Goal: Task Accomplishment & Management: Complete application form

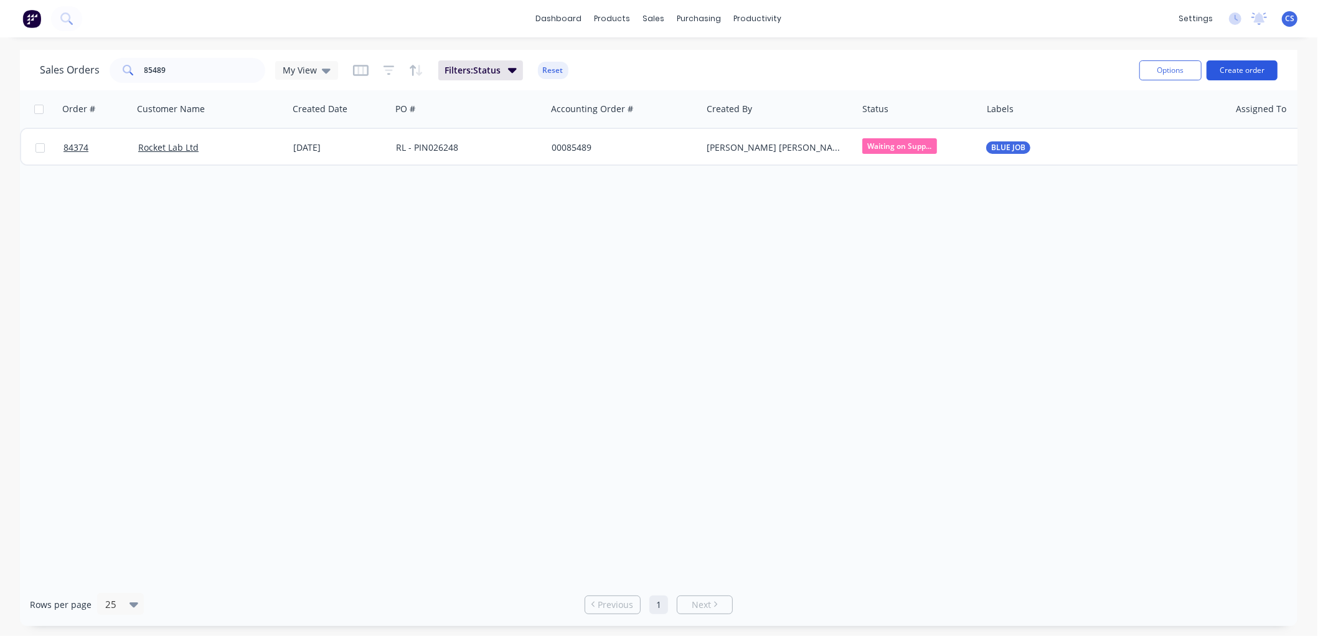
click at [1247, 72] on button "Create order" at bounding box center [1242, 70] width 71 height 20
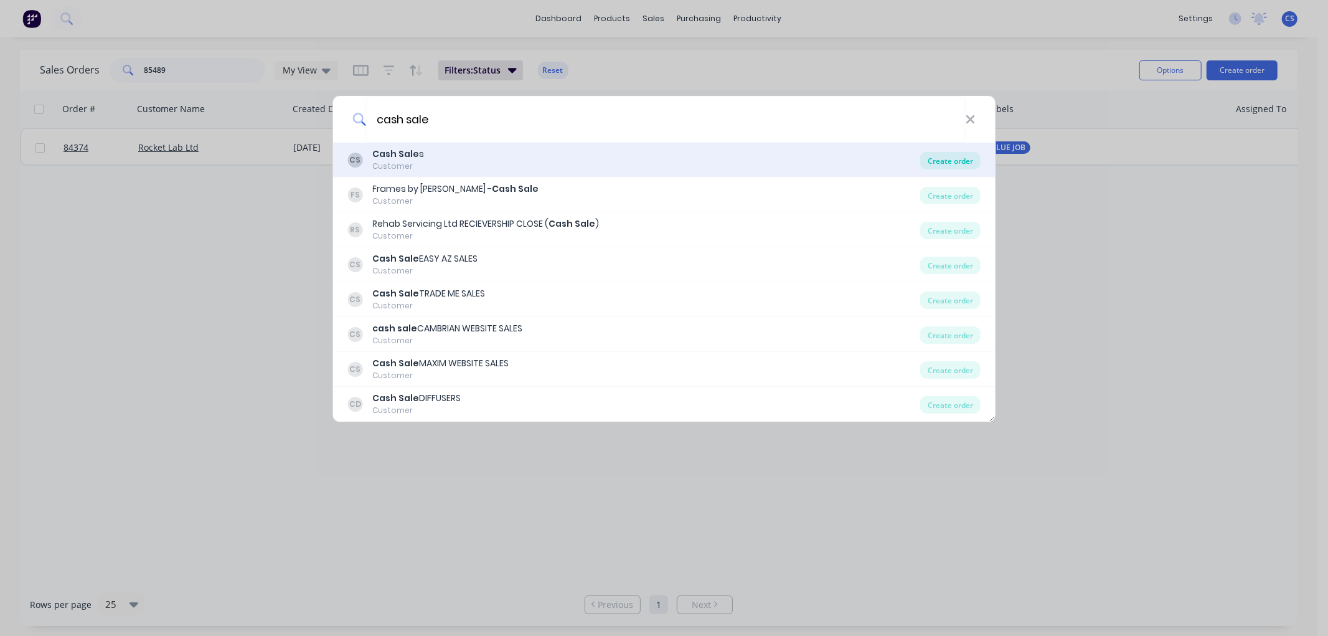
type input "cash sale"
click at [948, 162] on div "Create order" at bounding box center [950, 160] width 60 height 17
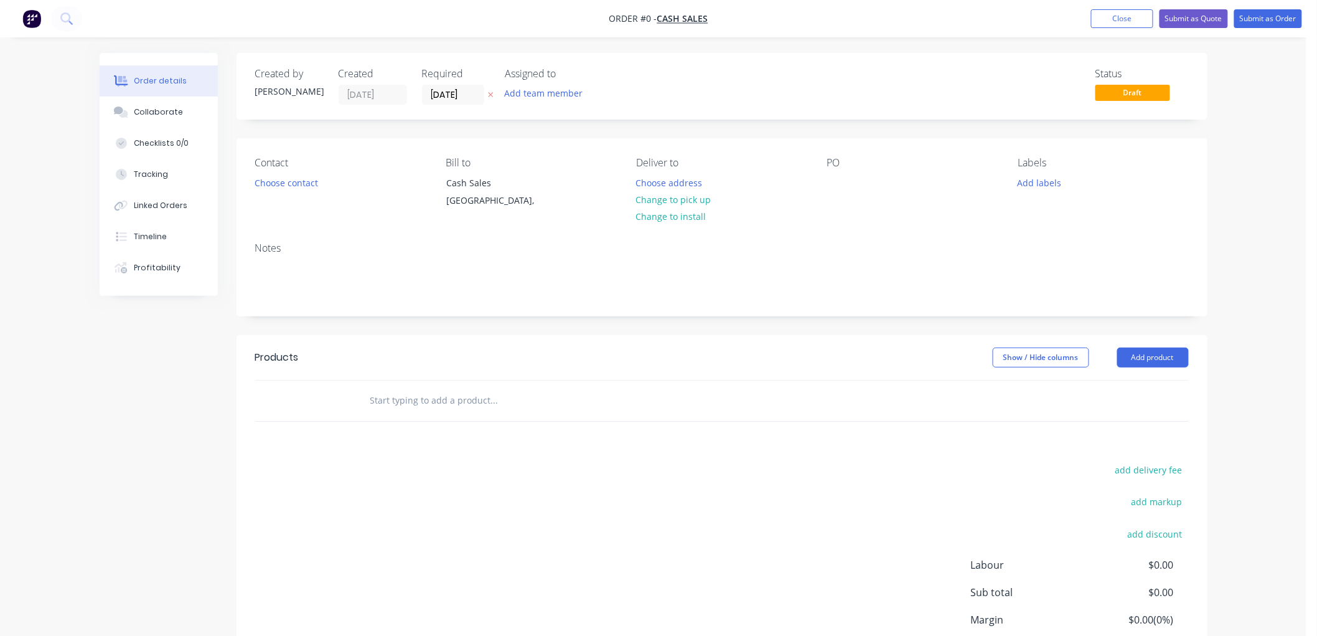
click at [489, 91] on icon at bounding box center [491, 94] width 6 height 7
click at [416, 397] on input "text" at bounding box center [494, 400] width 249 height 25
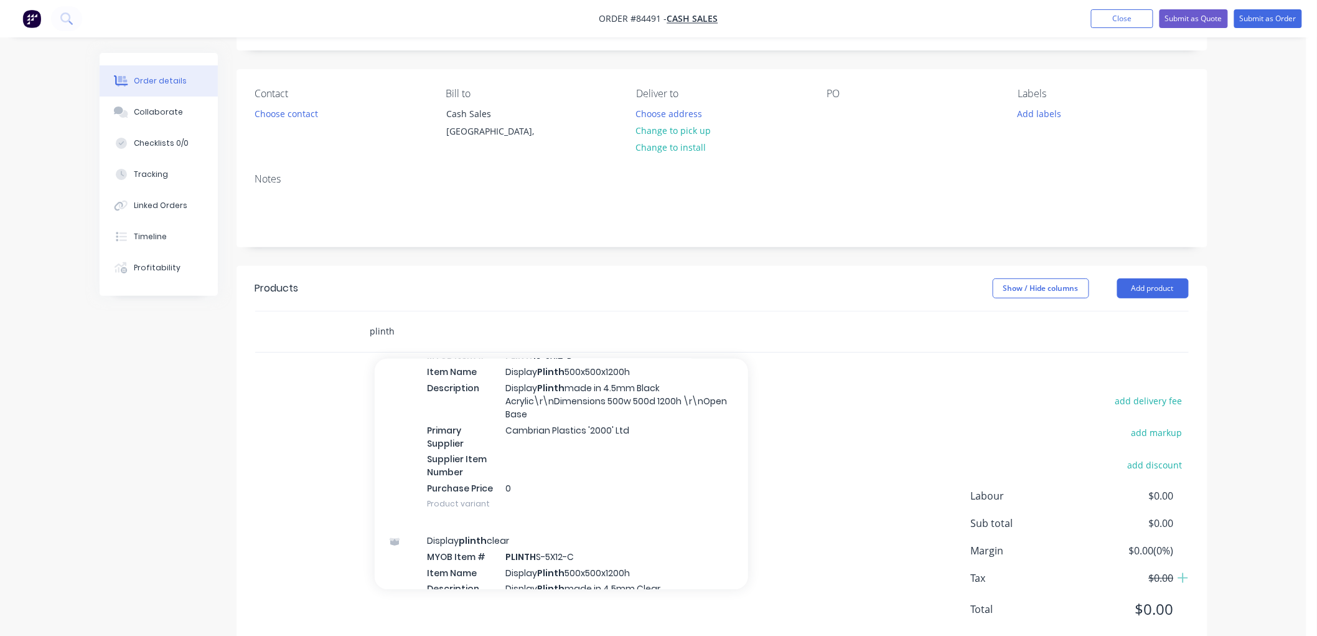
scroll to position [12191, 0]
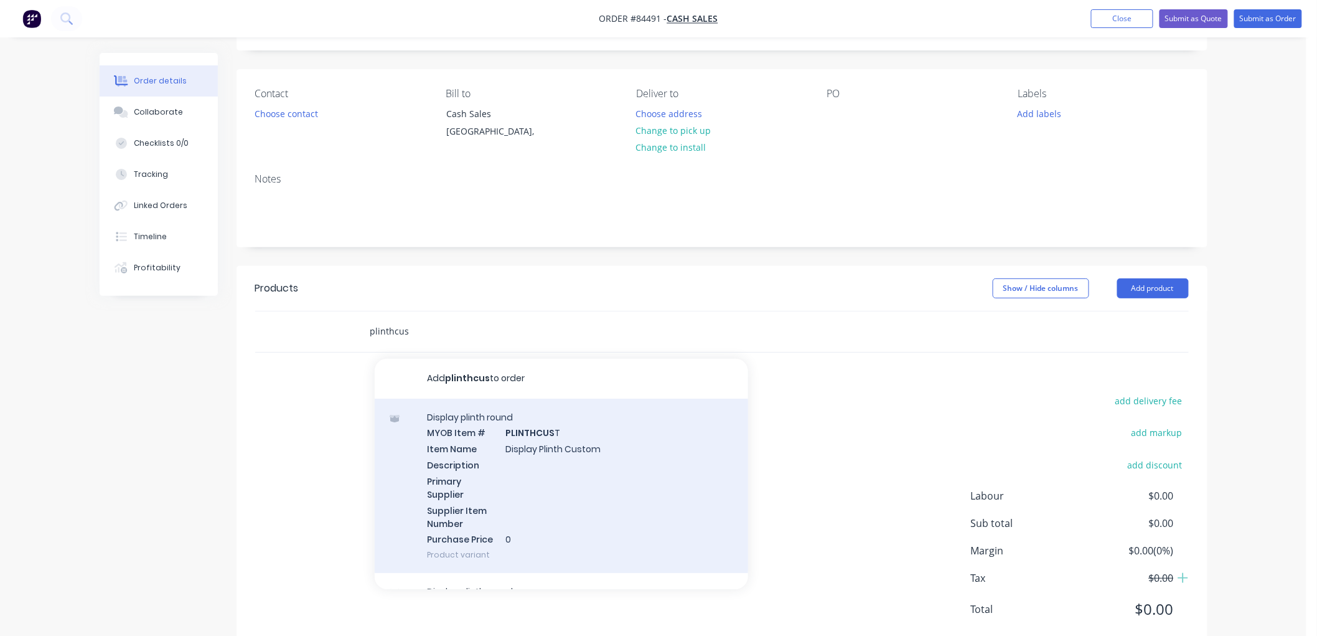
type input "plinthcus"
click at [591, 458] on div "Display plinth round MYOB Item # PLINTHCUS T Item Name Display Plinth Custom De…" at bounding box center [562, 485] width 374 height 175
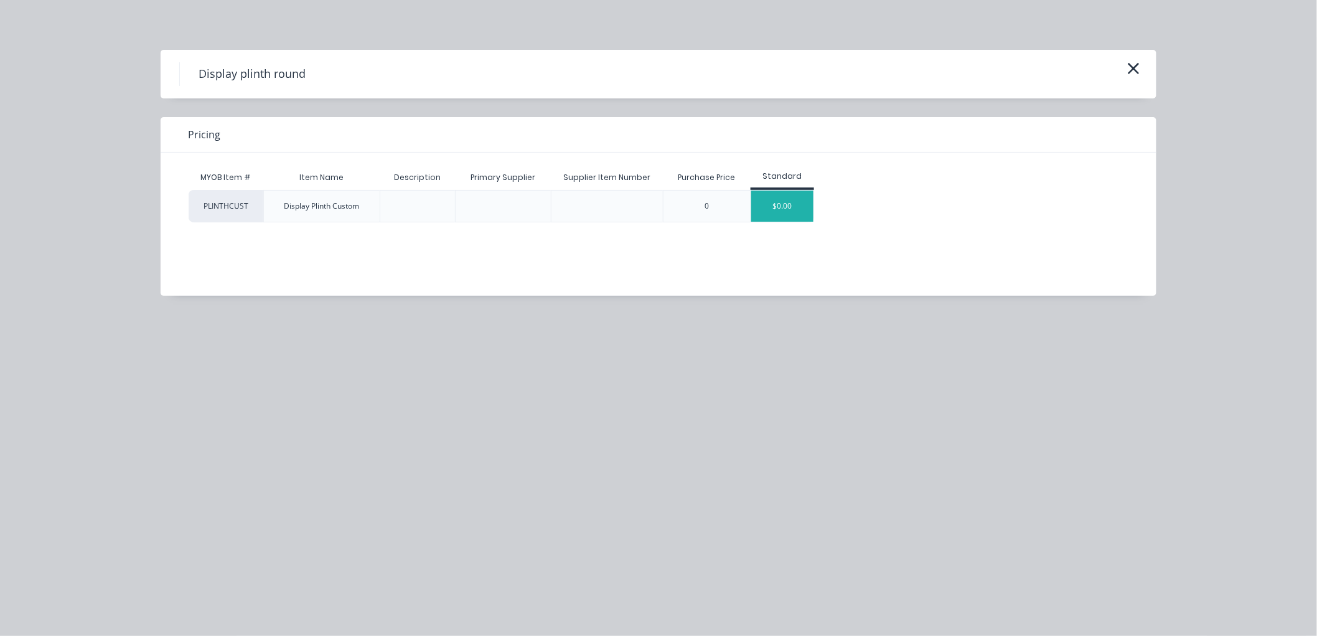
click at [794, 207] on div "$0.00" at bounding box center [782, 206] width 62 height 31
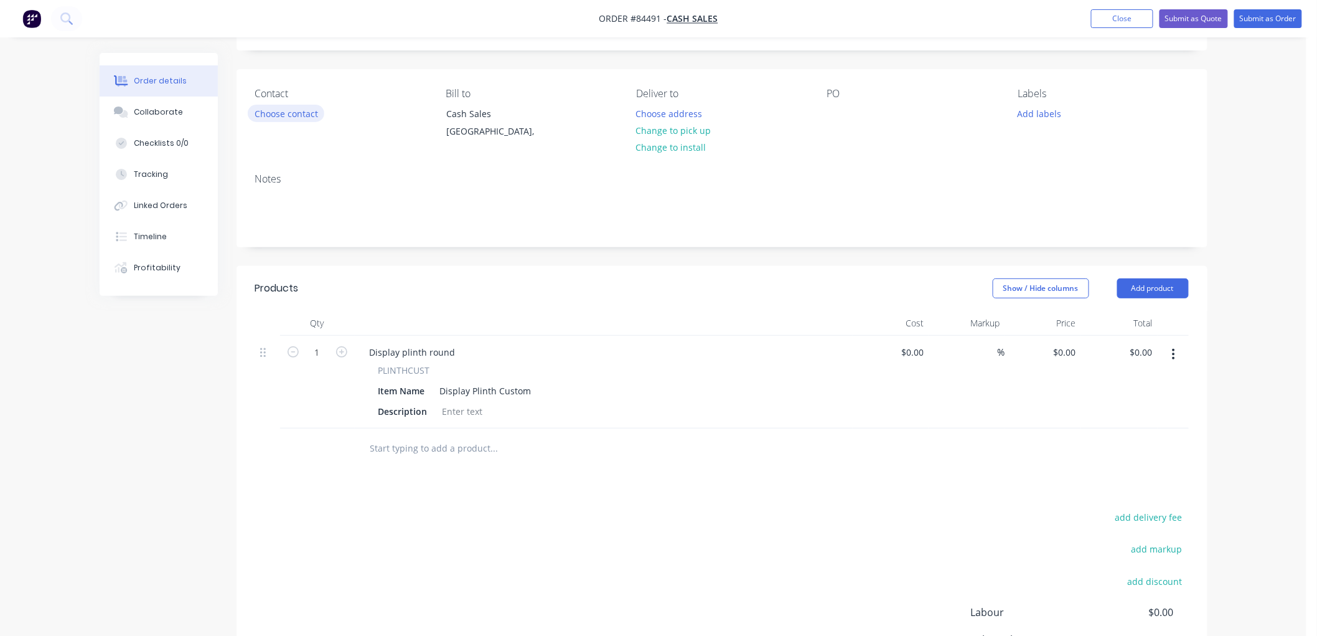
click at [288, 115] on button "Choose contact" at bounding box center [286, 113] width 77 height 17
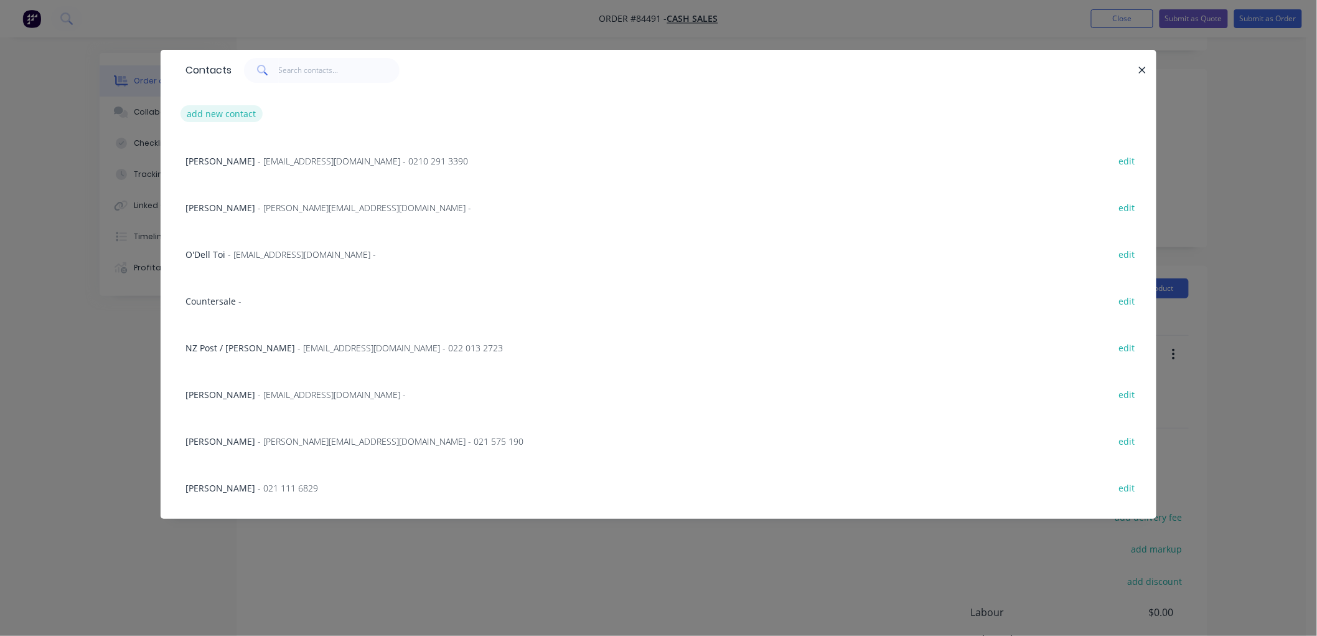
click at [243, 111] on button "add new contact" at bounding box center [222, 113] width 82 height 17
select select "NZ"
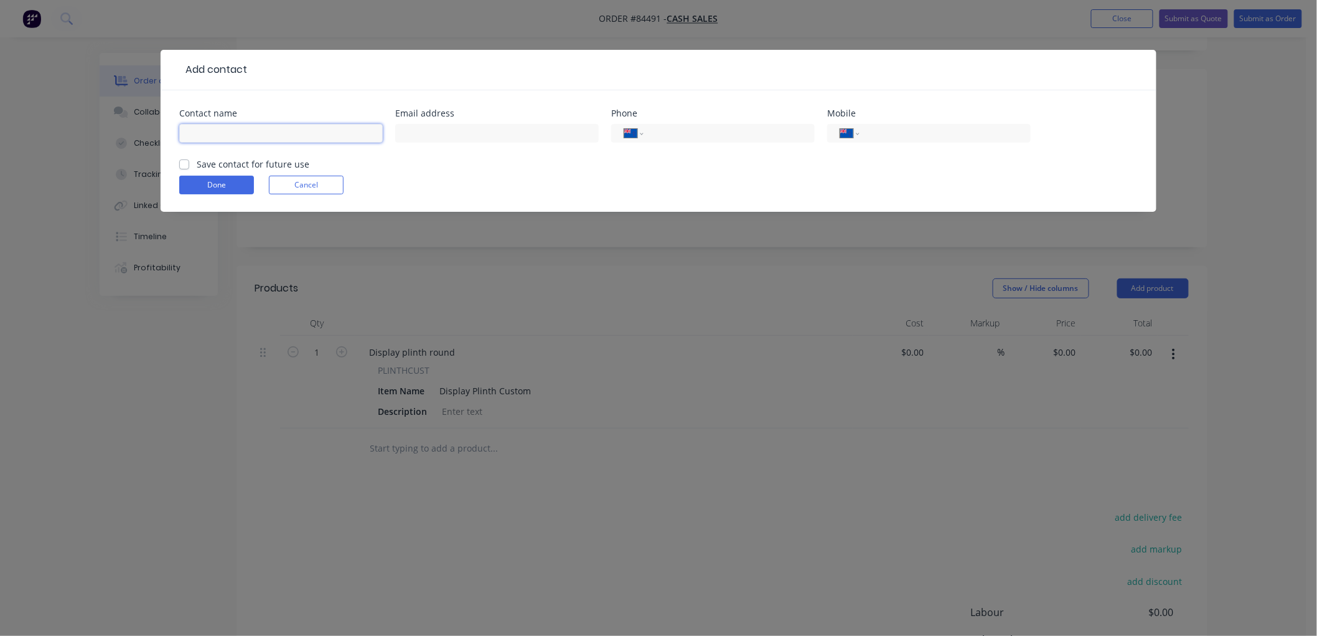
click at [220, 129] on input "text" at bounding box center [281, 133] width 204 height 19
paste input "[PERSON_NAME]"
type input "[PERSON_NAME]"
click at [197, 166] on label "Save contact for future use" at bounding box center [253, 164] width 113 height 13
click at [184, 166] on input "Save contact for future use" at bounding box center [184, 164] width 10 height 12
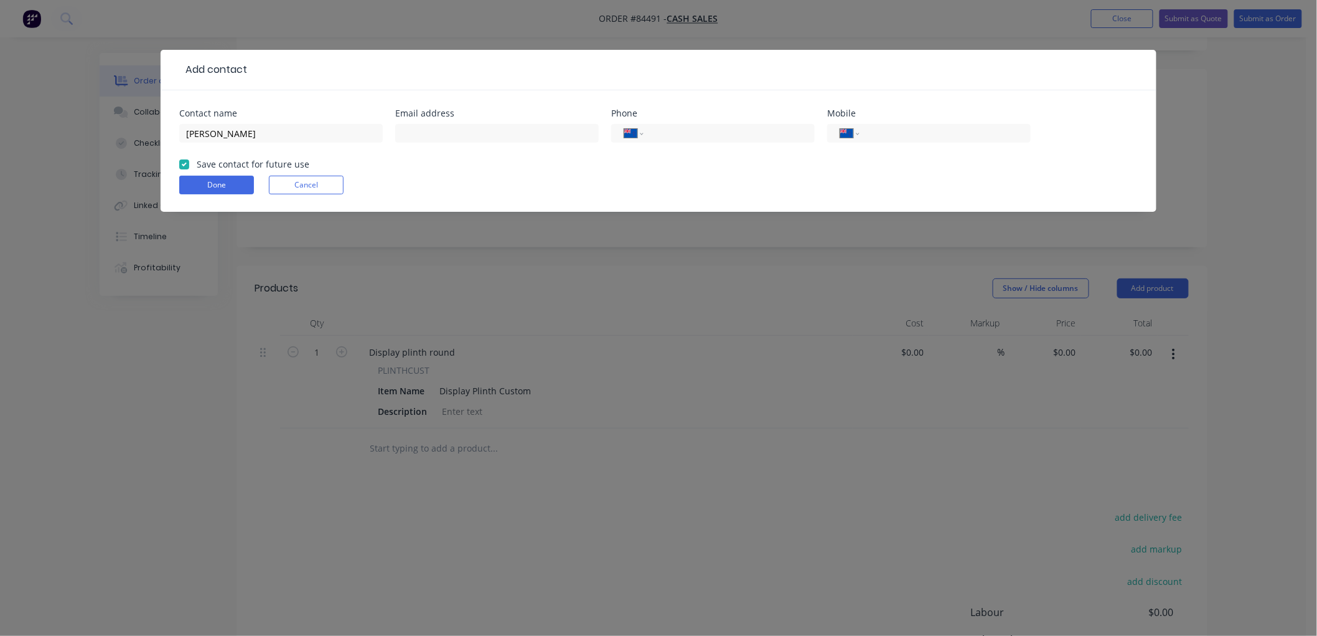
checkbox input "true"
click at [886, 132] on input "tel" at bounding box center [942, 133] width 149 height 14
paste input "0210 390 202"
type input "0210 390 202"
click at [444, 134] on input "text" at bounding box center [497, 133] width 204 height 19
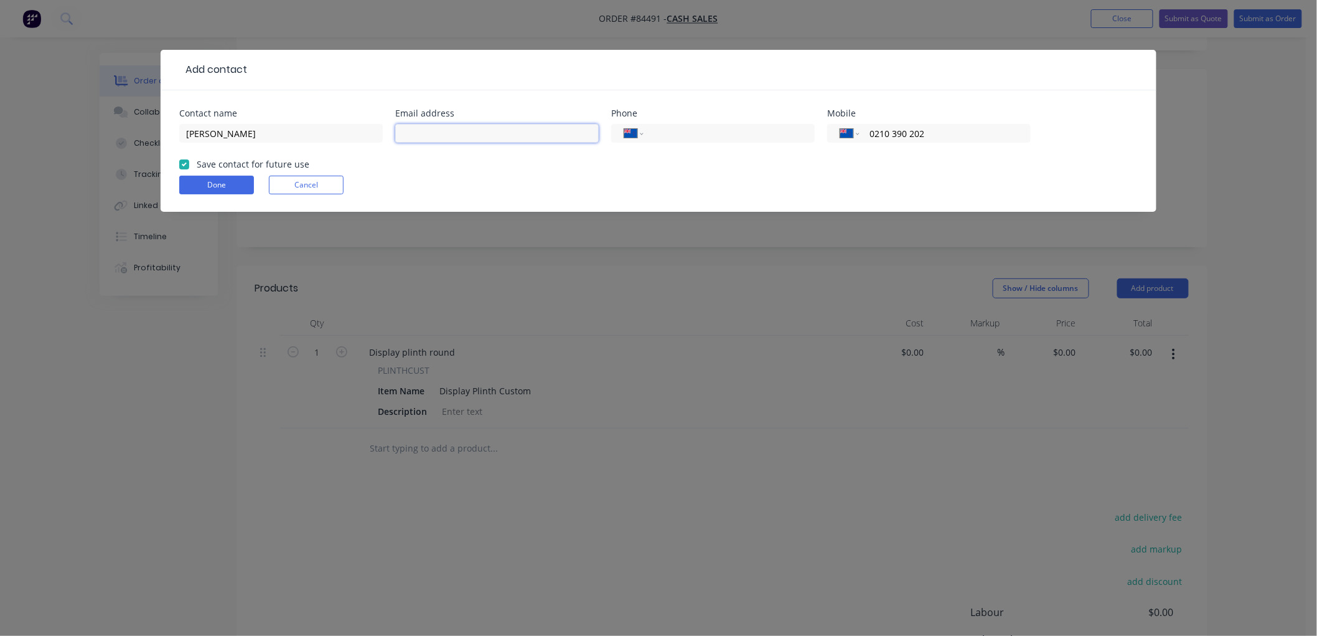
paste input "[PERSON_NAME][EMAIL_ADDRESS][PERSON_NAME][DOMAIN_NAME]"
type input "[PERSON_NAME][EMAIL_ADDRESS][PERSON_NAME][DOMAIN_NAME]"
click at [222, 189] on button "Done" at bounding box center [216, 185] width 75 height 19
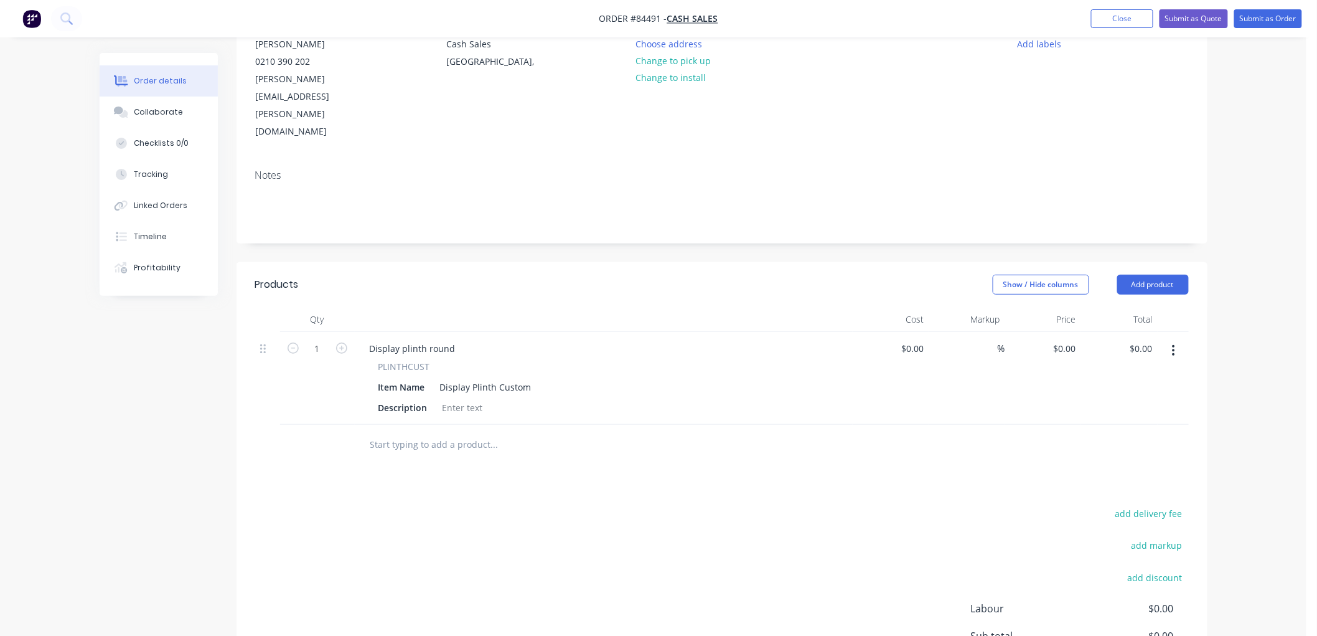
scroll to position [138, 0]
click at [480, 399] on div at bounding box center [463, 408] width 50 height 18
paste div
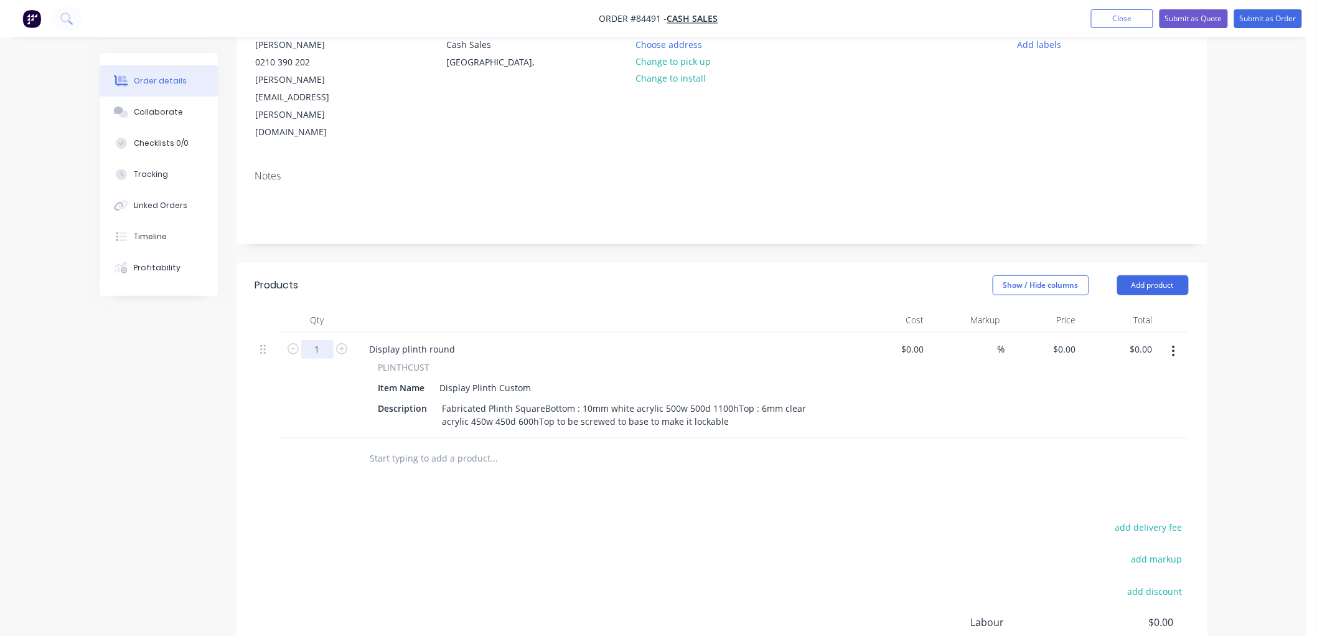
drag, startPoint x: 322, startPoint y: 297, endPoint x: 347, endPoint y: 300, distance: 25.7
click at [324, 340] on input "1" at bounding box center [317, 349] width 32 height 19
type input "2"
click at [633, 399] on div "Fabricated Plinth SquareBottom : 10mm white acrylic 500w 500d 1100hTop : 6mm cl…" at bounding box center [634, 414] width 392 height 31
click at [540, 399] on div "Fabricated Plinth SquareBottom : 10mm white acrylic 500w 500d 1100hTop : 6mm cl…" at bounding box center [634, 414] width 392 height 31
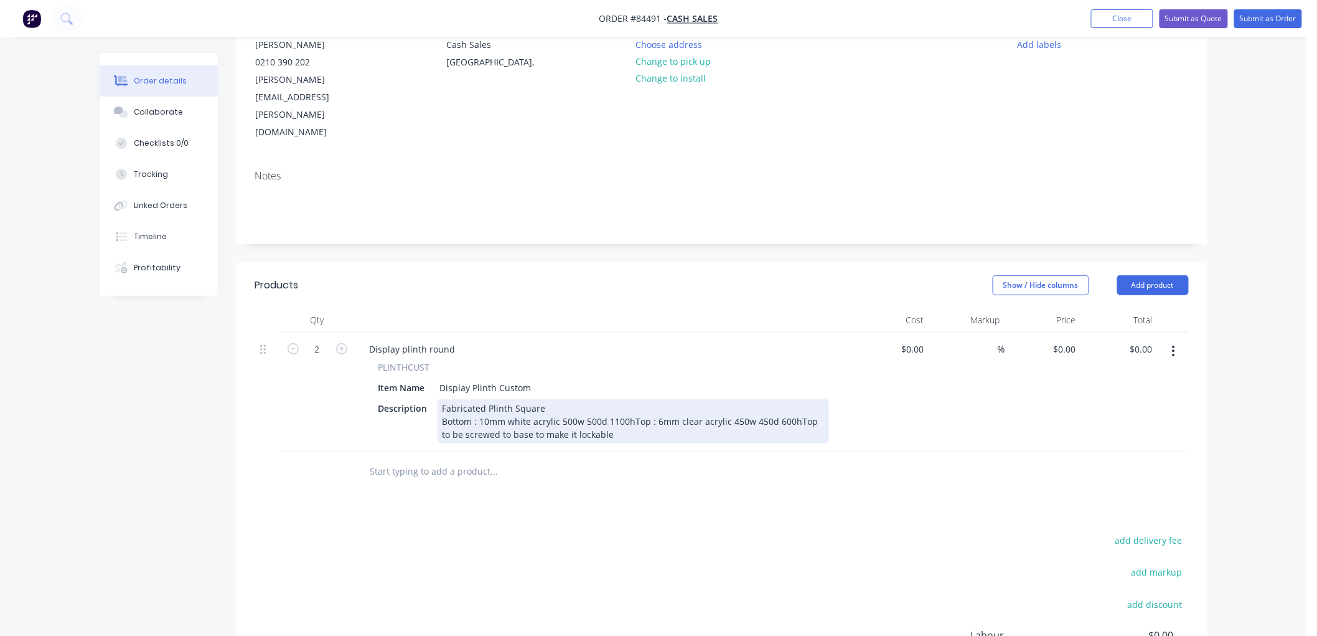
click at [630, 399] on div "Fabricated Plinth Square Bottom : 10mm white acrylic 500w 500d 1100hTop : 6mm c…" at bounding box center [634, 421] width 392 height 44
click at [604, 399] on div "Fabricated Plinth Square Bottom : 10mm white acrylic 500w 500d 1100h Top : 6mm …" at bounding box center [621, 421] width 367 height 44
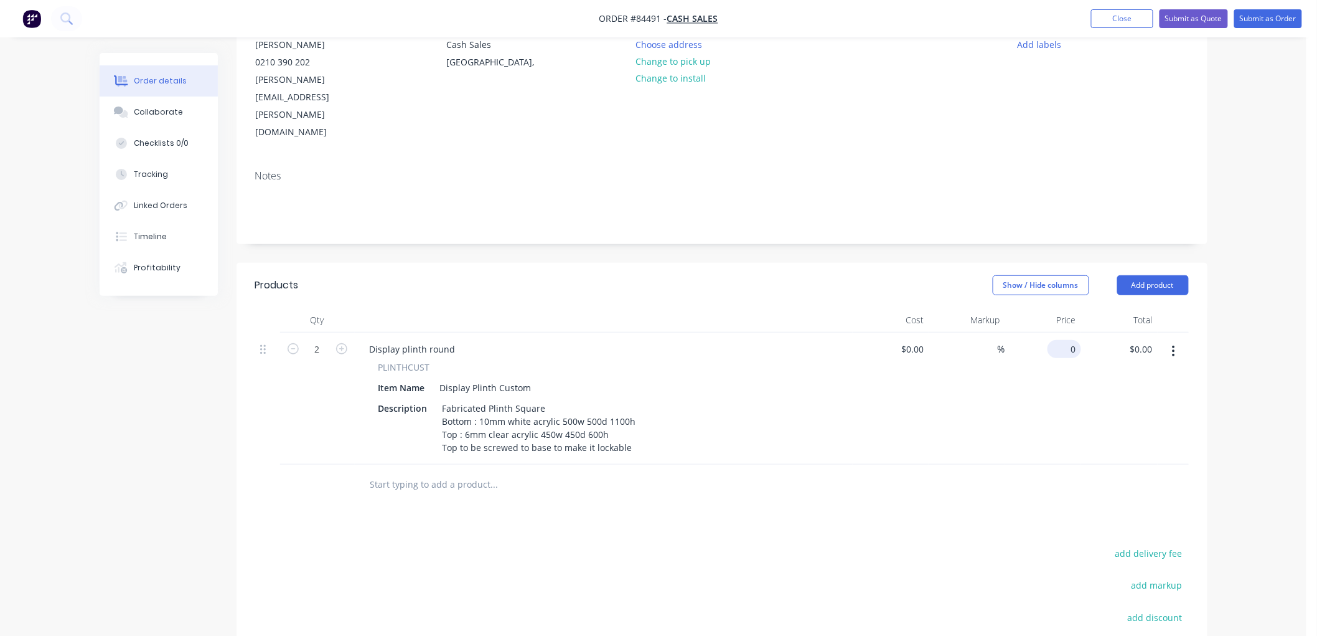
click at [1071, 340] on input "0" at bounding box center [1067, 349] width 29 height 18
type input "$1,187.09"
type input "$2,374.18"
click at [1223, 344] on div "Order details Collaborate Checklists 0/0 Tracking Linked Orders Timeline Profit…" at bounding box center [653, 342] width 1307 height 961
click at [627, 399] on div "Fabricated Plinth Square Bottom : 10mm white acrylic 500w 500d 1100h Top : 6mm …" at bounding box center [540, 427] width 204 height 57
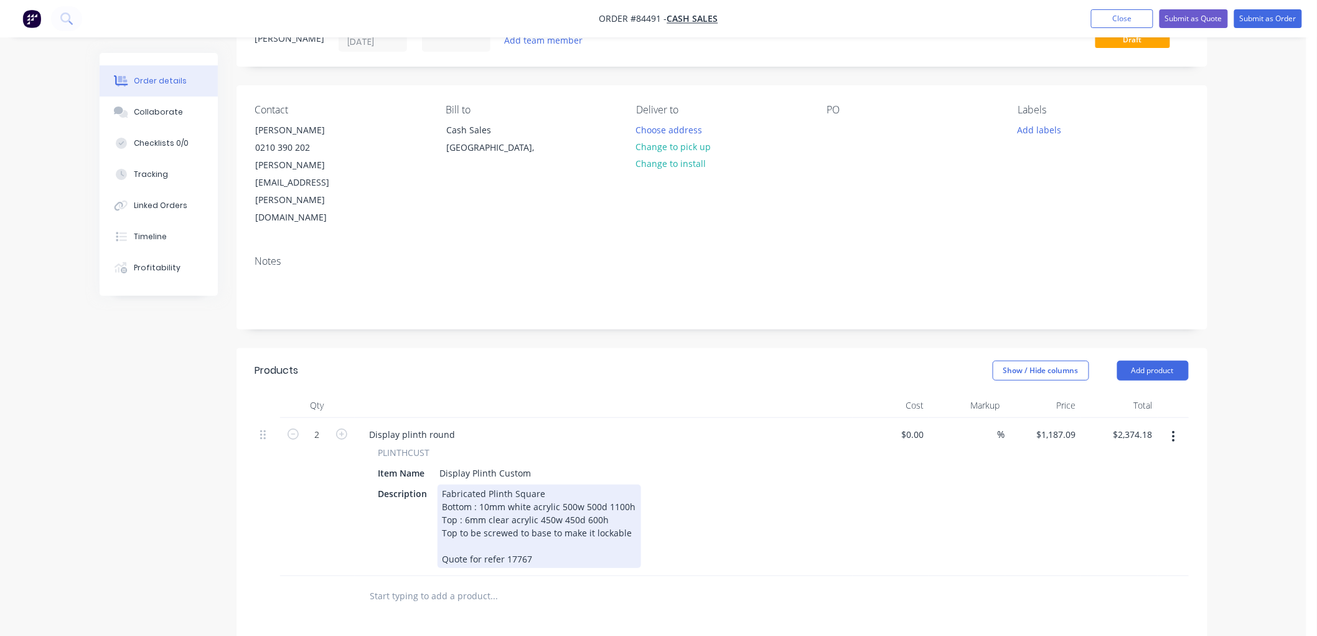
scroll to position [22, 0]
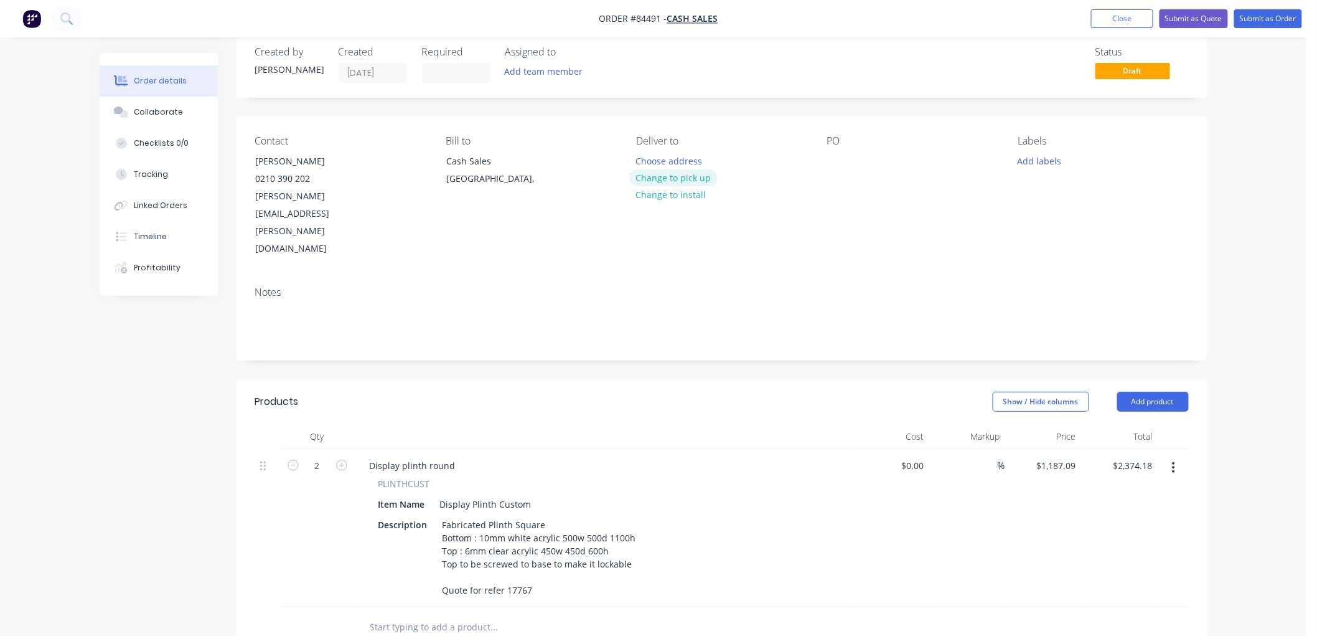
click at [681, 172] on button "Change to pick up" at bounding box center [673, 177] width 88 height 17
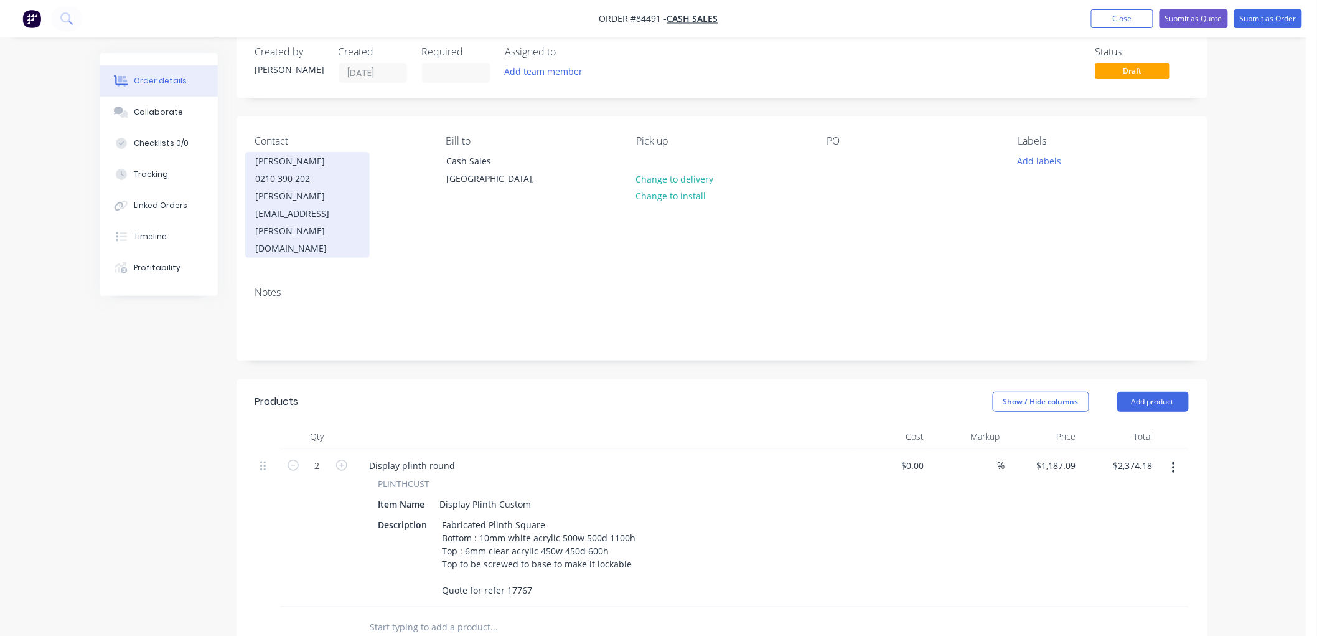
drag, startPoint x: 346, startPoint y: 161, endPoint x: 248, endPoint y: 162, distance: 97.8
click at [248, 162] on div "[PERSON_NAME] 0210 390 202 [PERSON_NAME][EMAIL_ADDRESS][PERSON_NAME][DOMAIN_NAM…" at bounding box center [307, 205] width 125 height 106
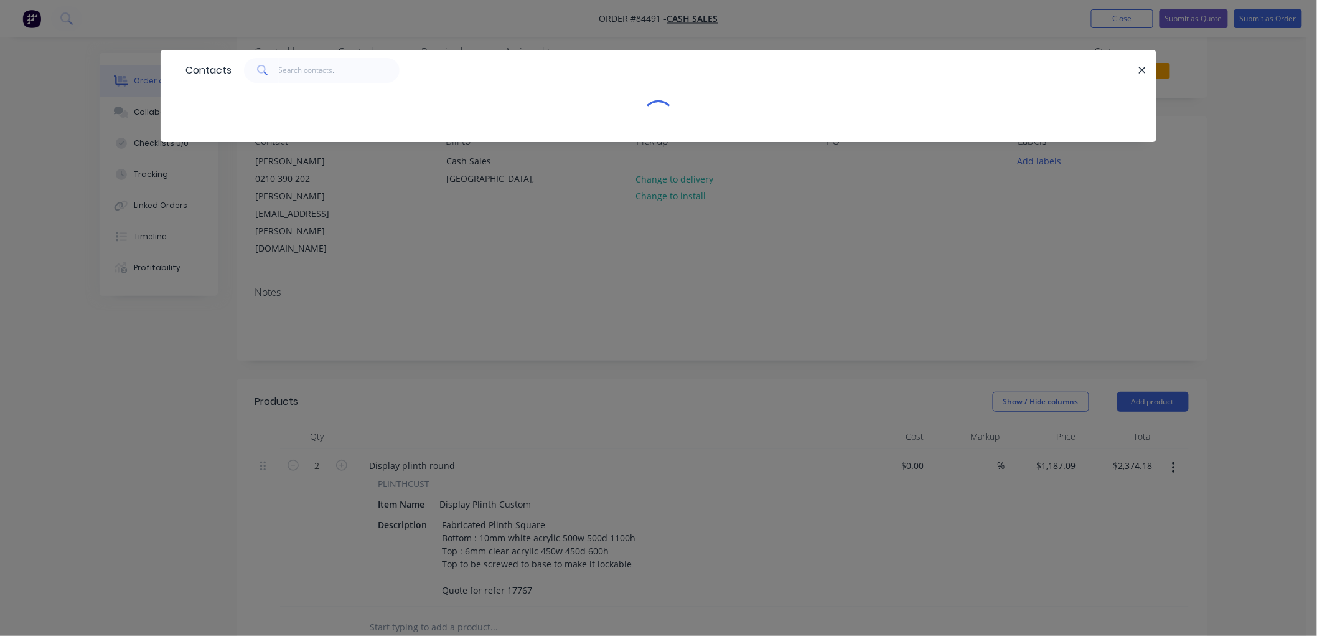
copy div "[PERSON_NAME]"
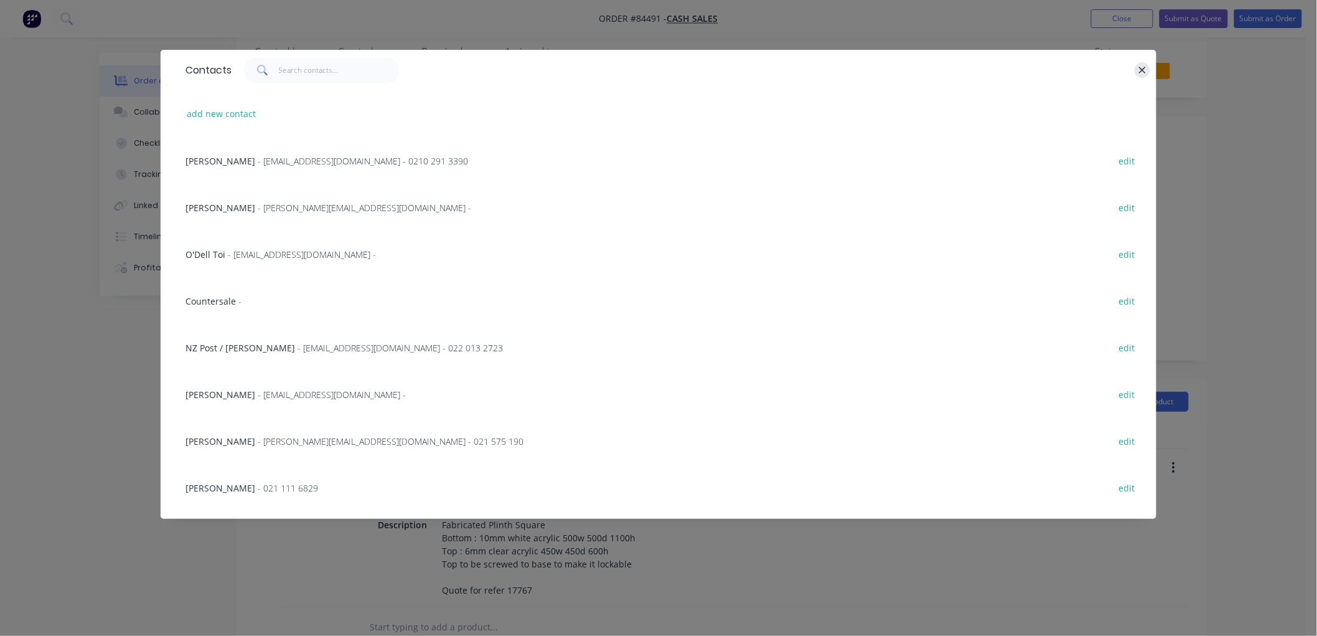
click at [1141, 76] on button "button" at bounding box center [1143, 70] width 16 height 16
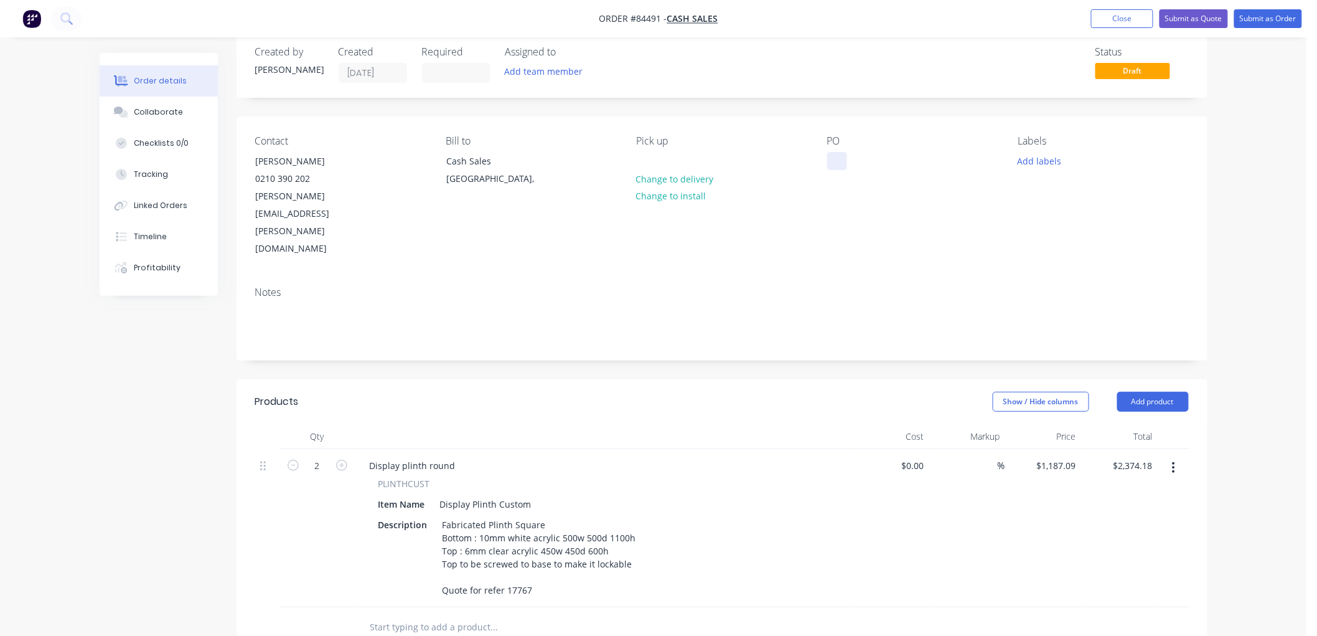
click at [837, 163] on div at bounding box center [837, 161] width 20 height 18
paste div
click at [1052, 164] on button "Add labels" at bounding box center [1039, 160] width 57 height 17
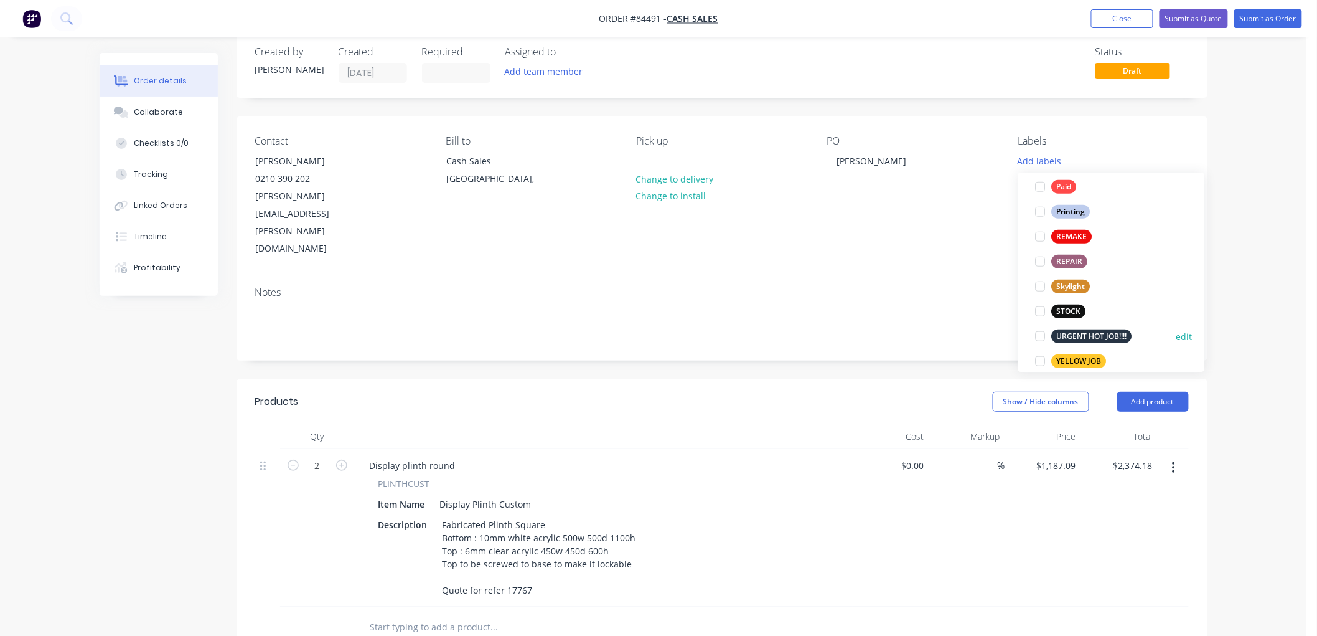
scroll to position [473, 0]
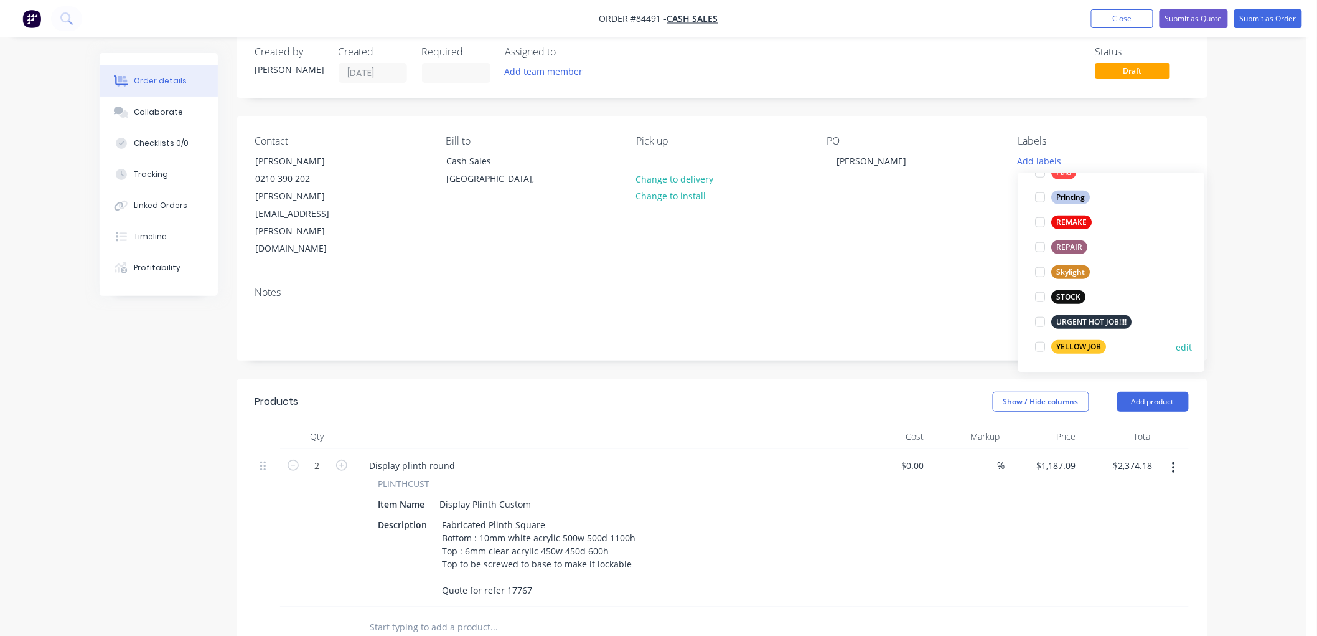
click at [1081, 350] on div "YELLOW JOB" at bounding box center [1079, 347] width 55 height 14
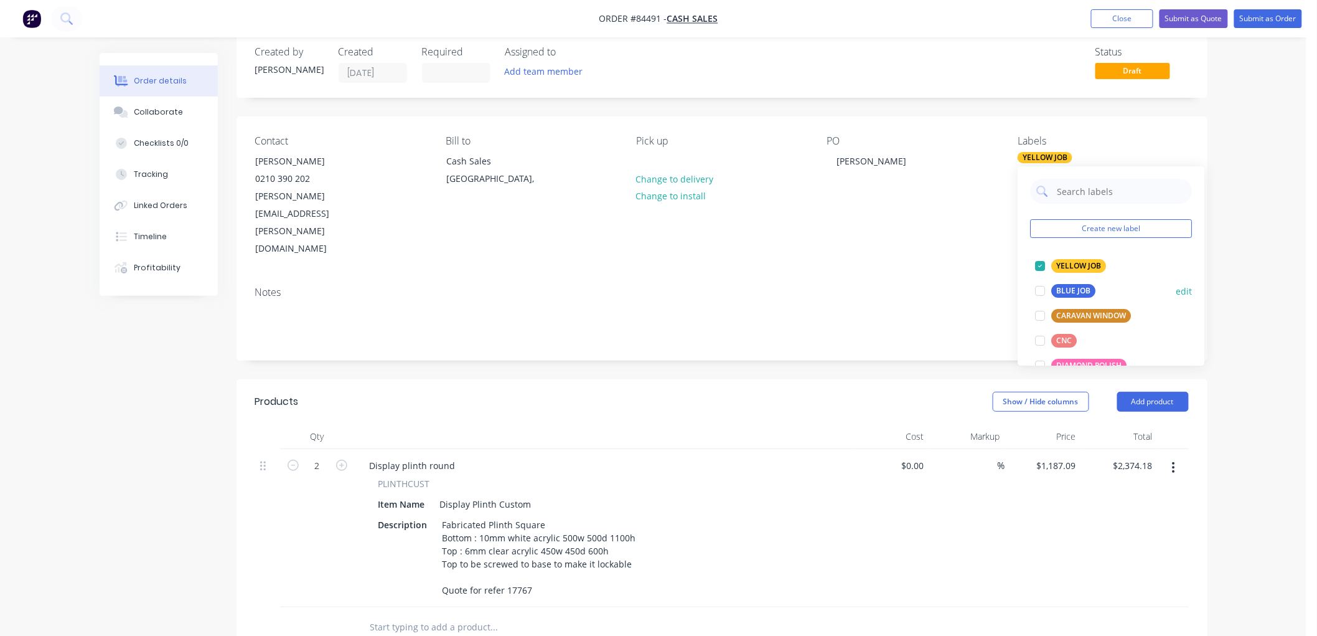
scroll to position [69, 0]
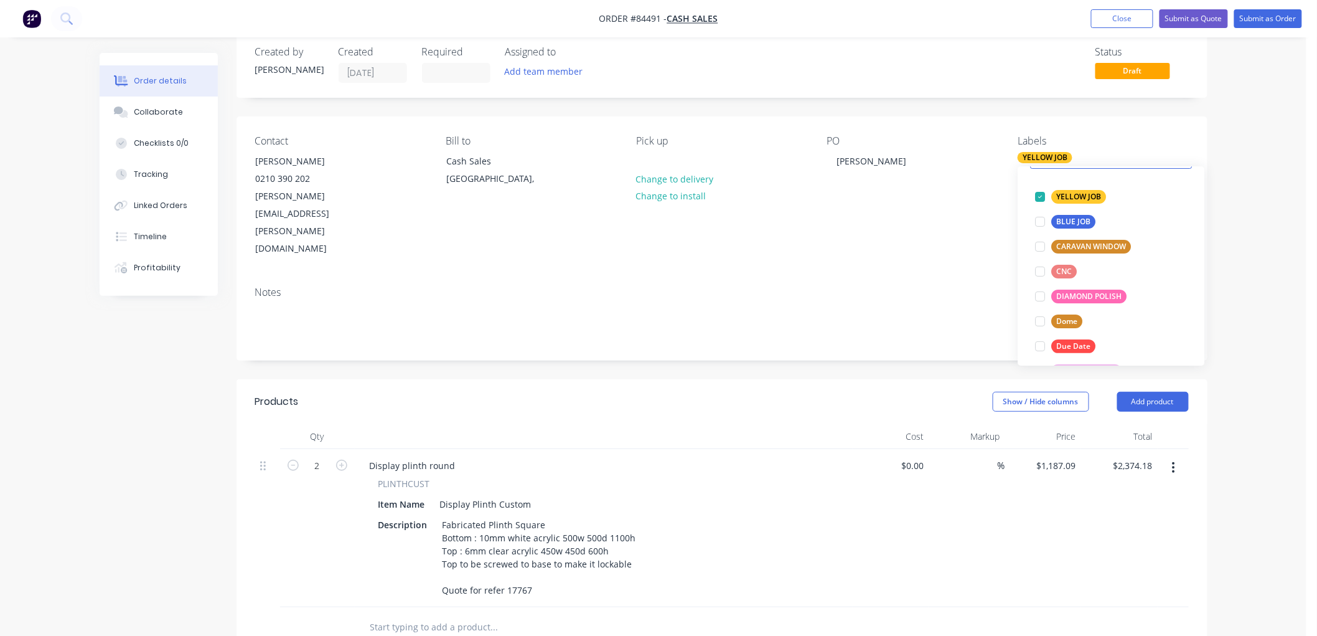
click at [972, 169] on div "PO [PERSON_NAME]" at bounding box center [912, 196] width 171 height 123
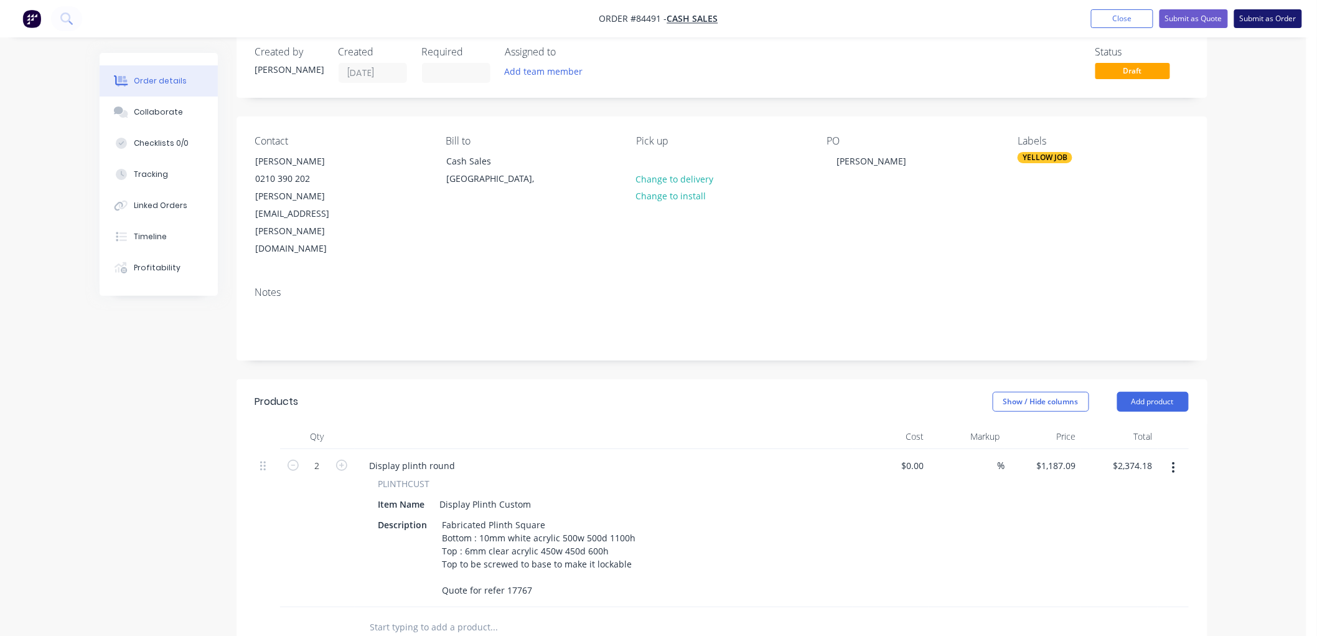
click at [1262, 16] on button "Submit as Order" at bounding box center [1269, 18] width 68 height 19
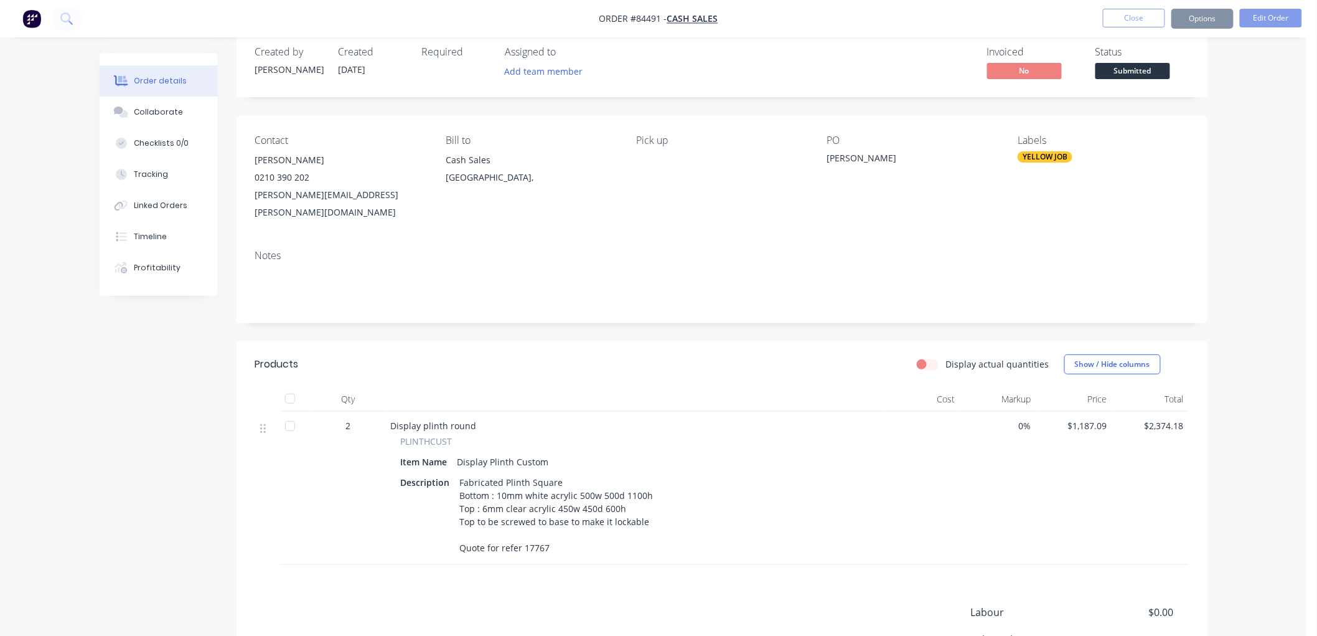
scroll to position [0, 0]
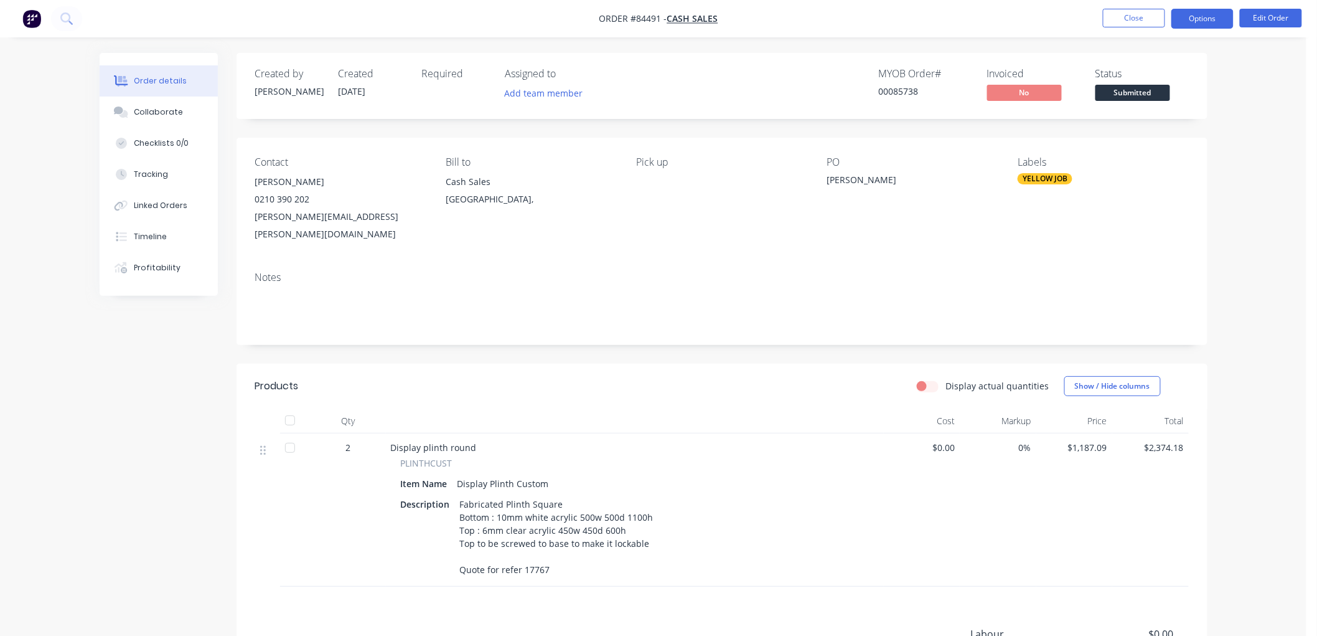
click at [1213, 21] on button "Options" at bounding box center [1203, 19] width 62 height 20
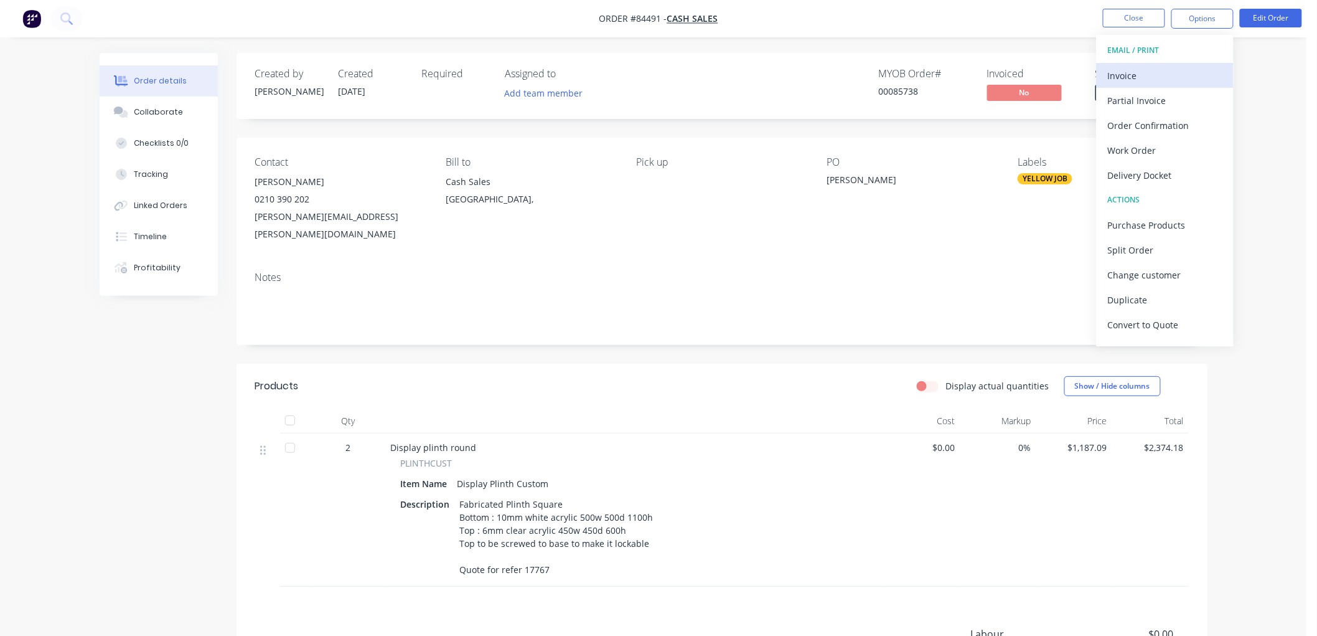
click at [1166, 77] on div "Invoice" at bounding box center [1165, 76] width 115 height 18
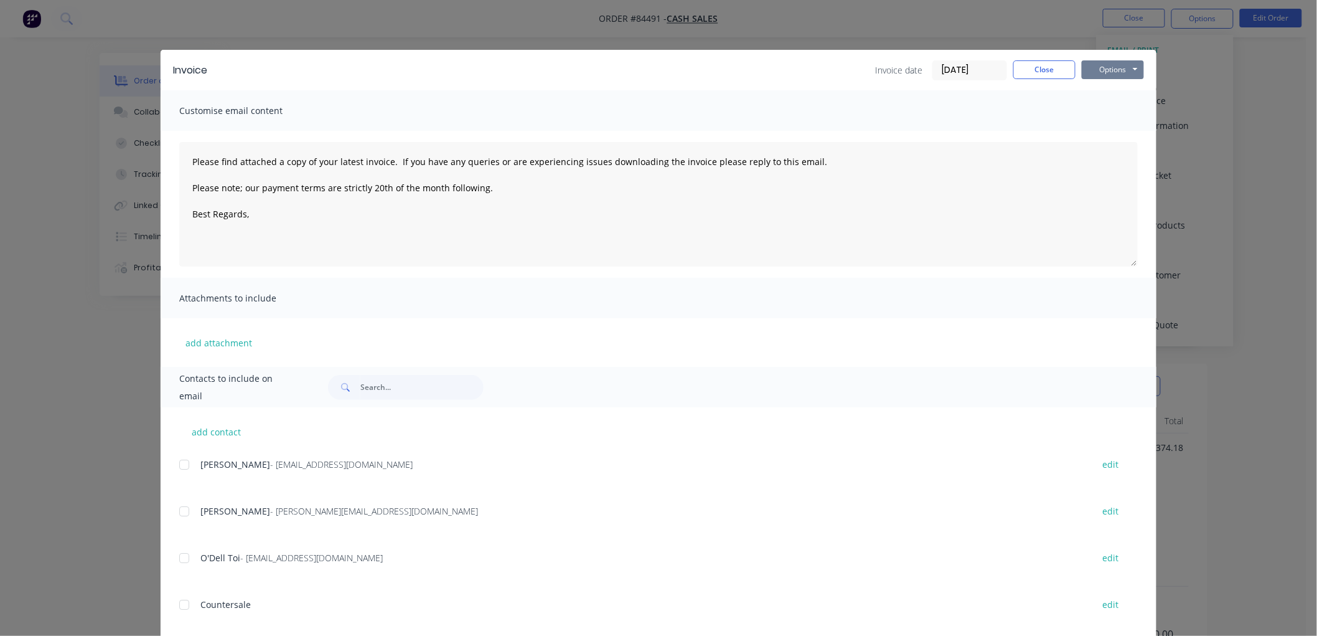
click at [1121, 64] on button "Options" at bounding box center [1113, 69] width 62 height 19
click at [1103, 95] on button "Preview" at bounding box center [1122, 92] width 80 height 21
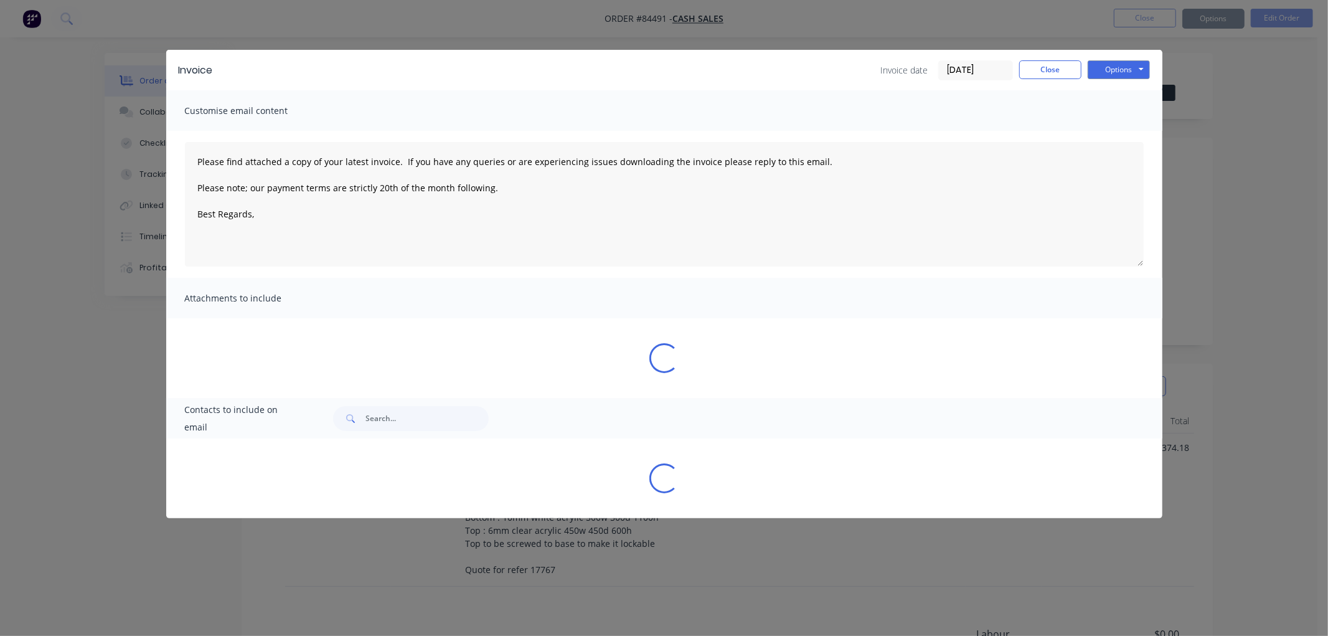
type textarea "Please find attached a copy of your latest invoice. If you have any queries or …"
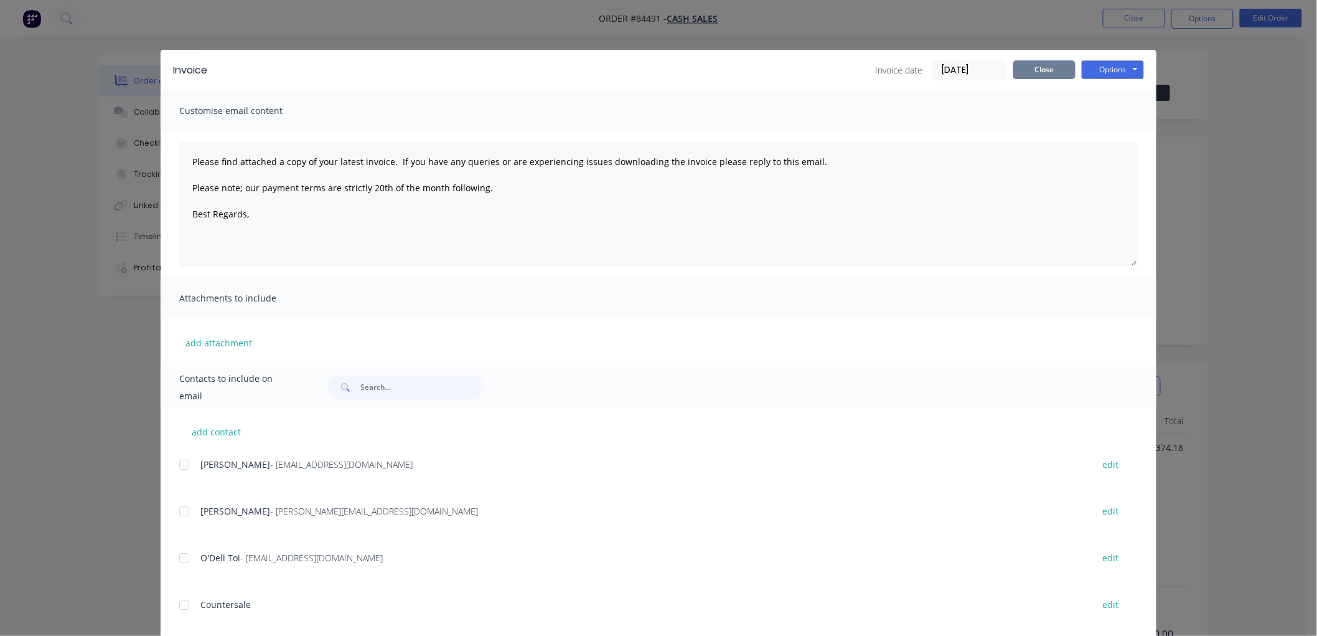
click at [1040, 65] on button "Close" at bounding box center [1045, 69] width 62 height 19
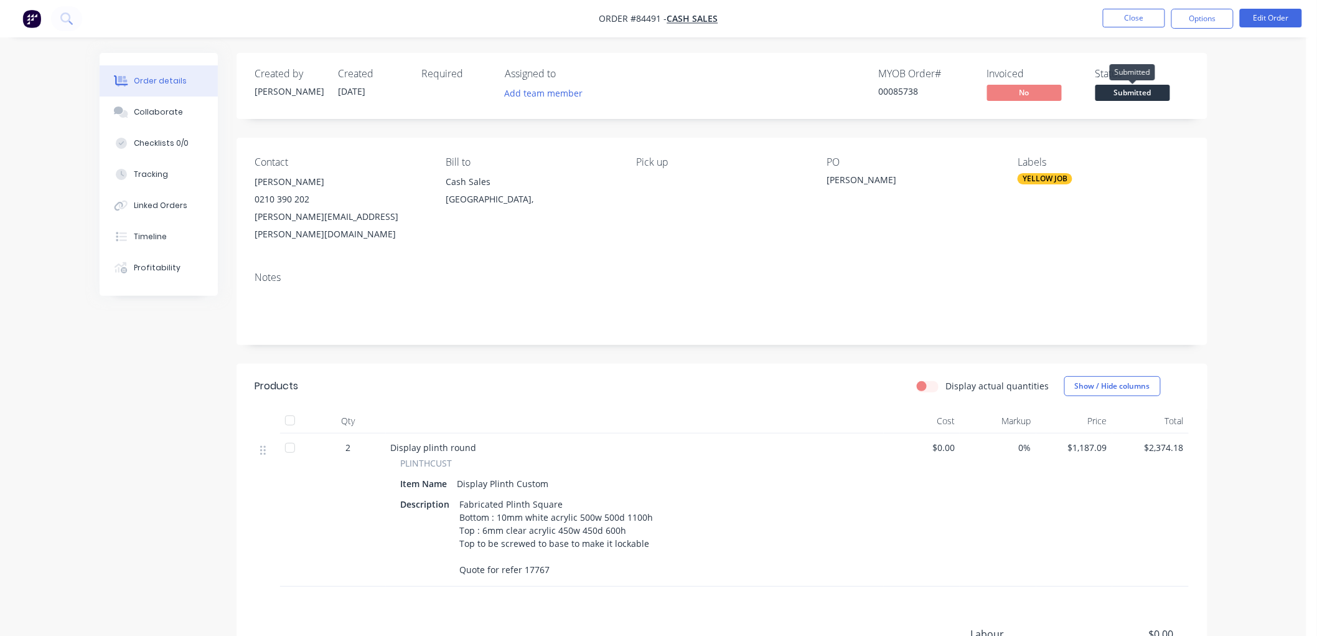
click at [1131, 92] on span "Submitted" at bounding box center [1133, 93] width 75 height 16
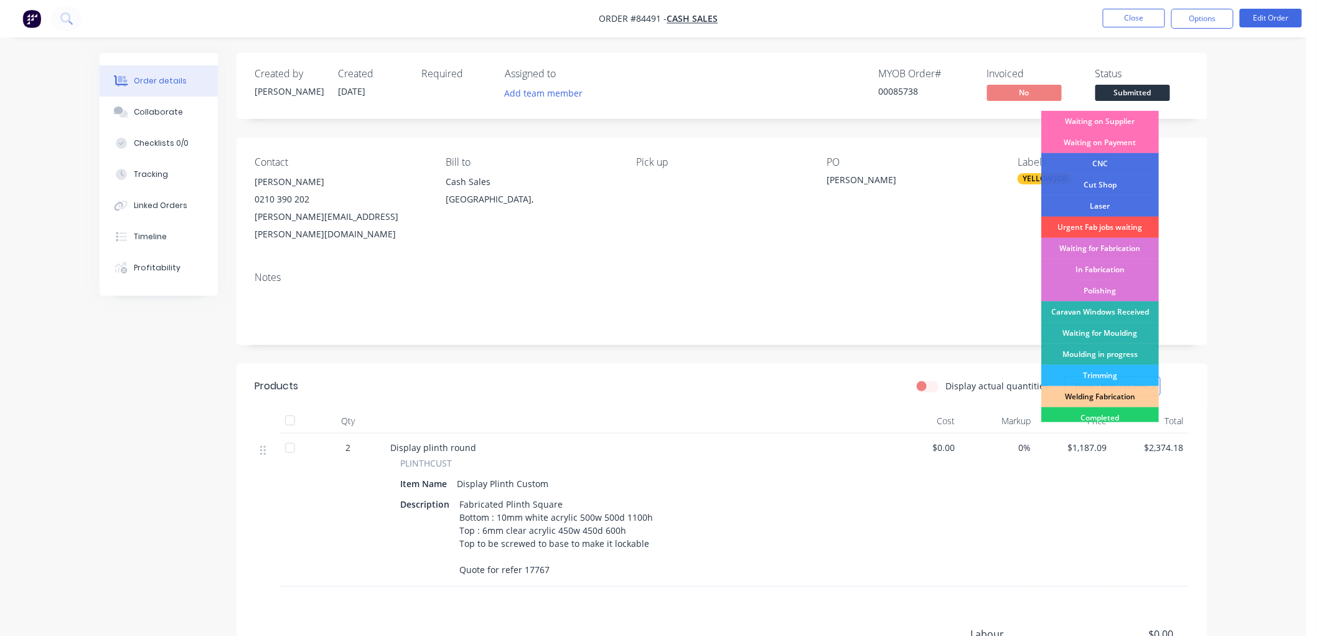
drag, startPoint x: 1122, startPoint y: 140, endPoint x: 1115, endPoint y: 146, distance: 9.3
click at [1122, 140] on div "Waiting on Payment" at bounding box center [1101, 142] width 118 height 21
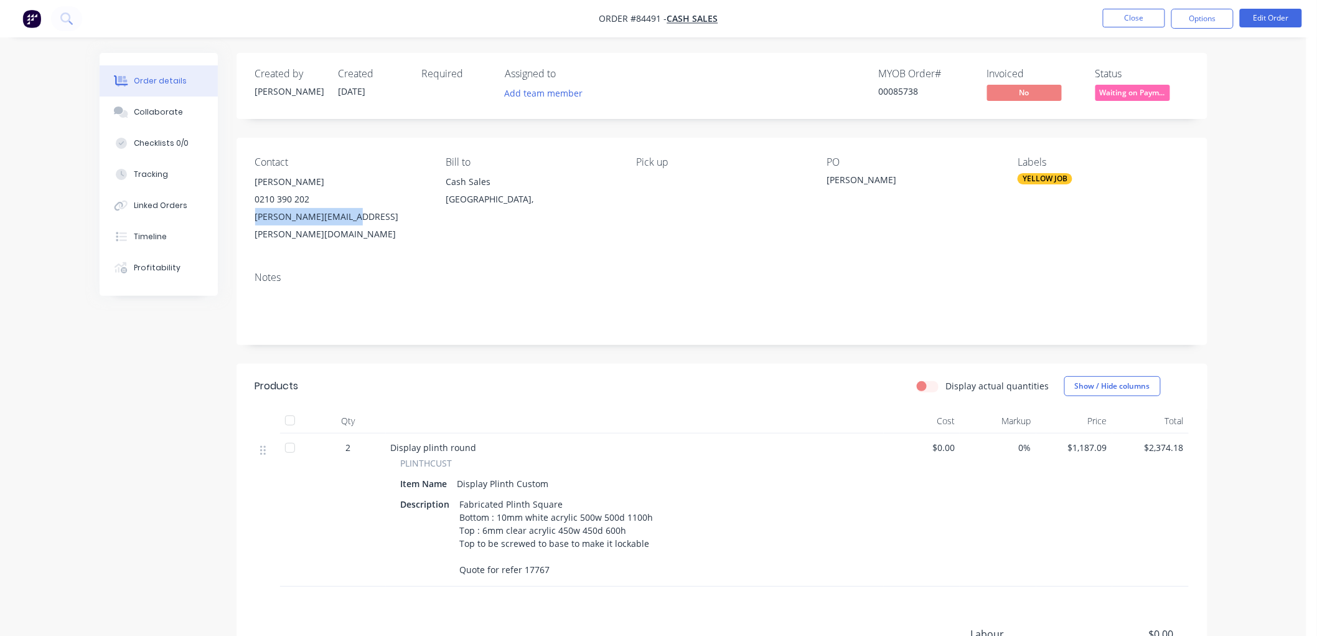
drag, startPoint x: 361, startPoint y: 215, endPoint x: 255, endPoint y: 222, distance: 106.1
click at [255, 222] on div "[PERSON_NAME][EMAIL_ADDRESS][PERSON_NAME][DOMAIN_NAME]" at bounding box center [340, 225] width 171 height 35
copy div "[PERSON_NAME][EMAIL_ADDRESS][PERSON_NAME][DOMAIN_NAME]"
click at [1218, 15] on button "Options" at bounding box center [1203, 19] width 62 height 20
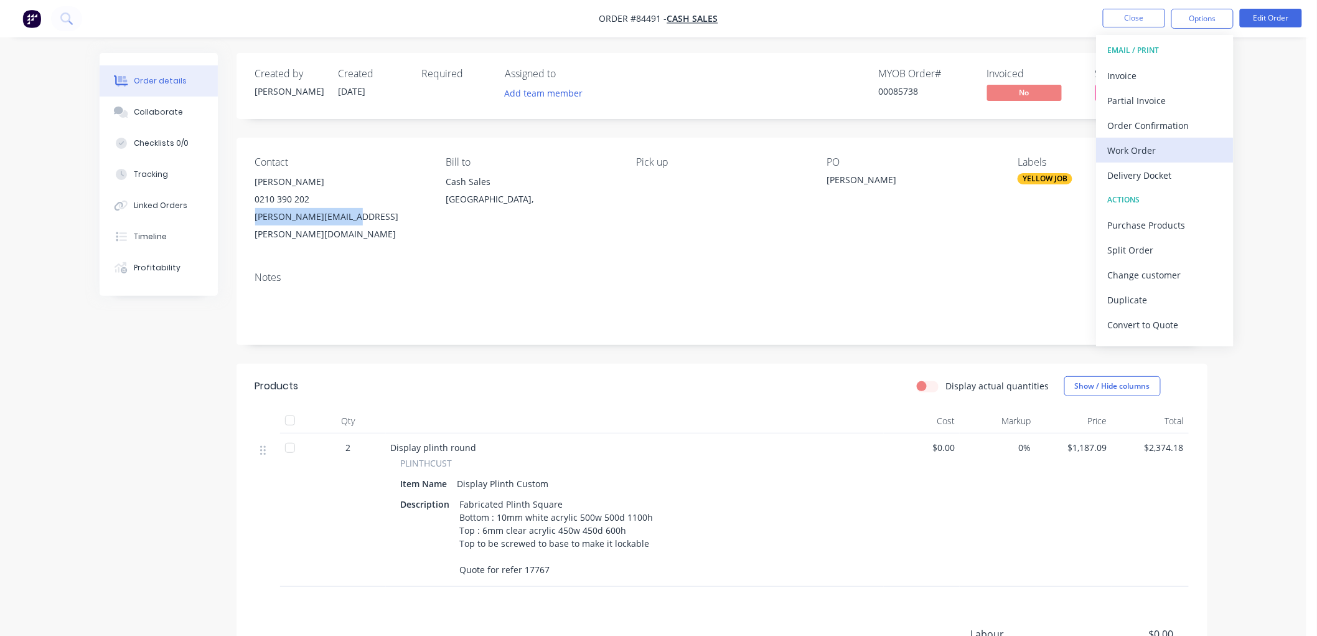
click at [1155, 149] on div "Work Order" at bounding box center [1165, 150] width 115 height 18
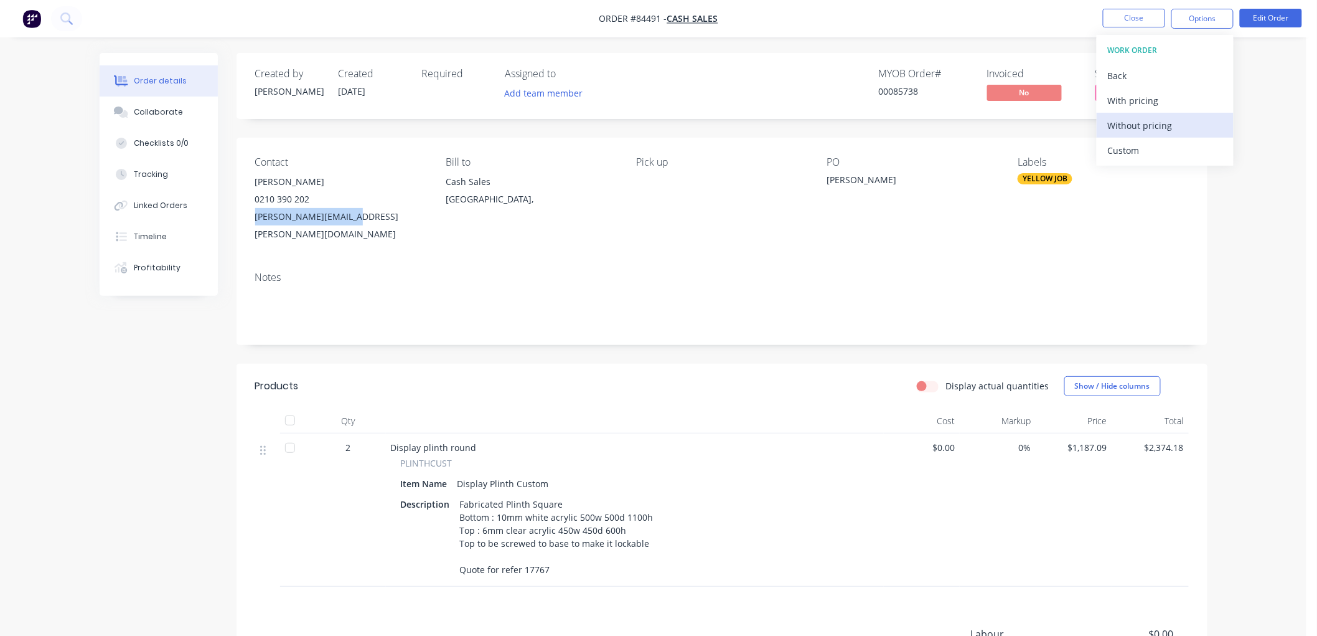
click at [1163, 127] on div "Without pricing" at bounding box center [1165, 125] width 115 height 18
click at [1146, 22] on button "Close" at bounding box center [1134, 18] width 62 height 19
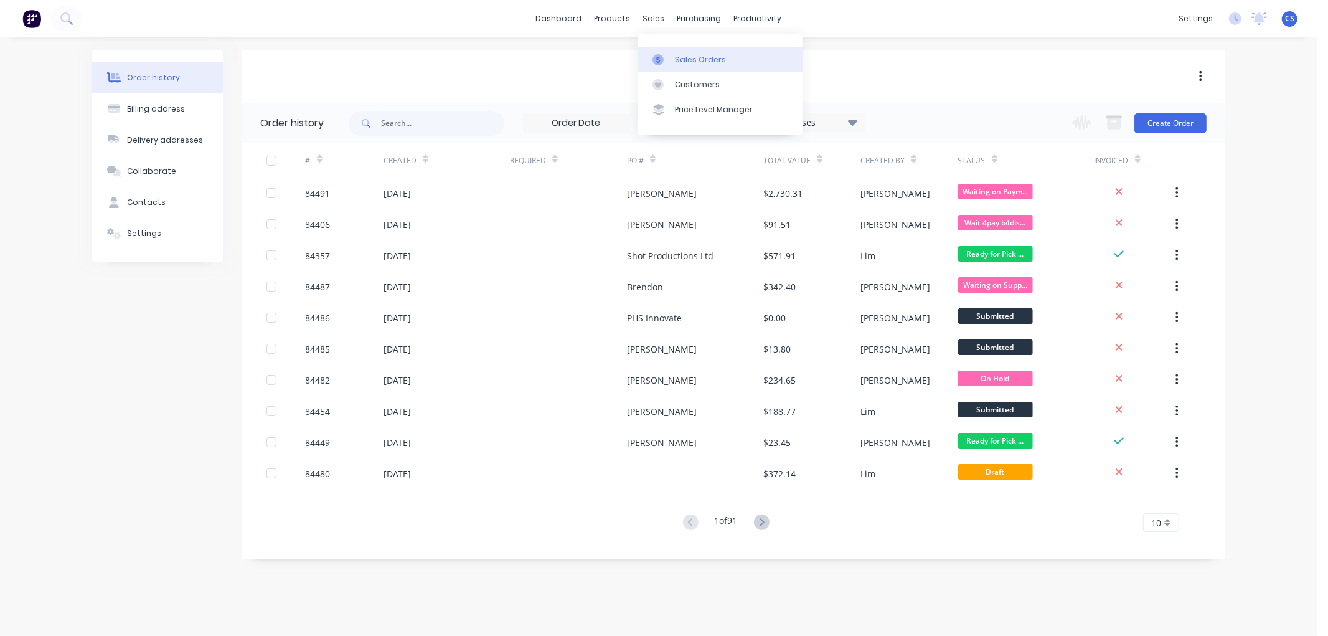
click at [671, 52] on link "Sales Orders" at bounding box center [720, 59] width 165 height 25
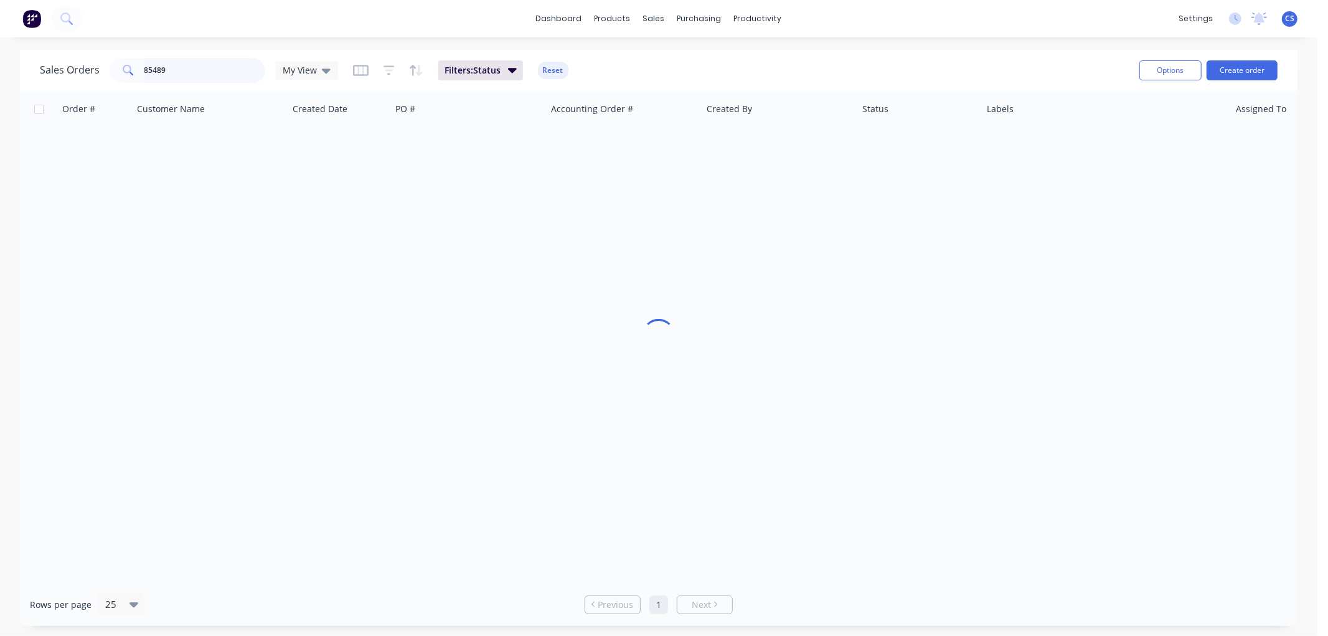
click at [202, 72] on input "85489" at bounding box center [204, 70] width 121 height 25
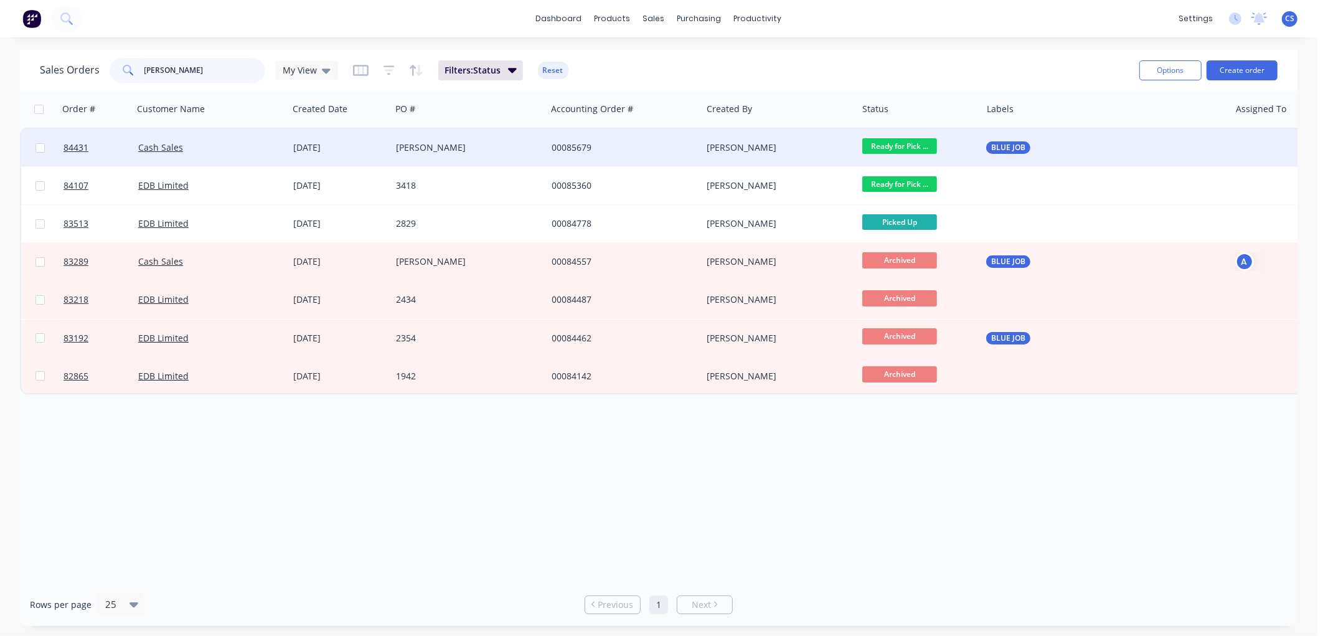
type input "[PERSON_NAME]"
click at [451, 148] on div "[PERSON_NAME]" at bounding box center [465, 147] width 138 height 12
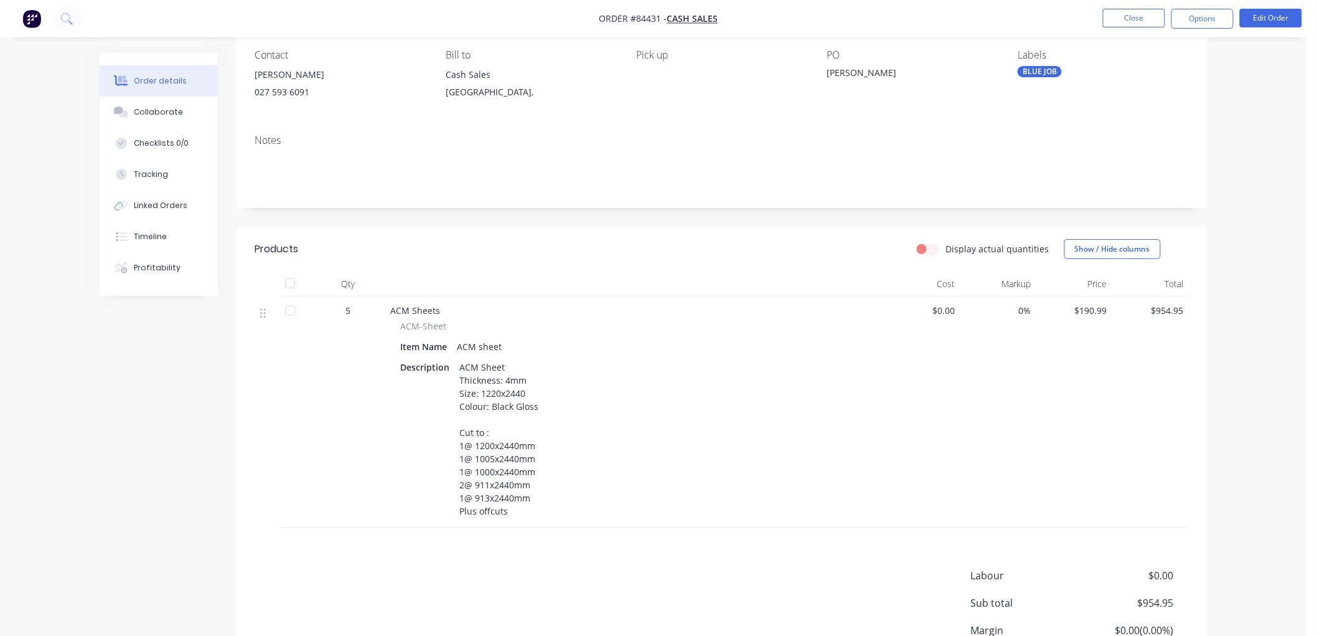
scroll to position [138, 0]
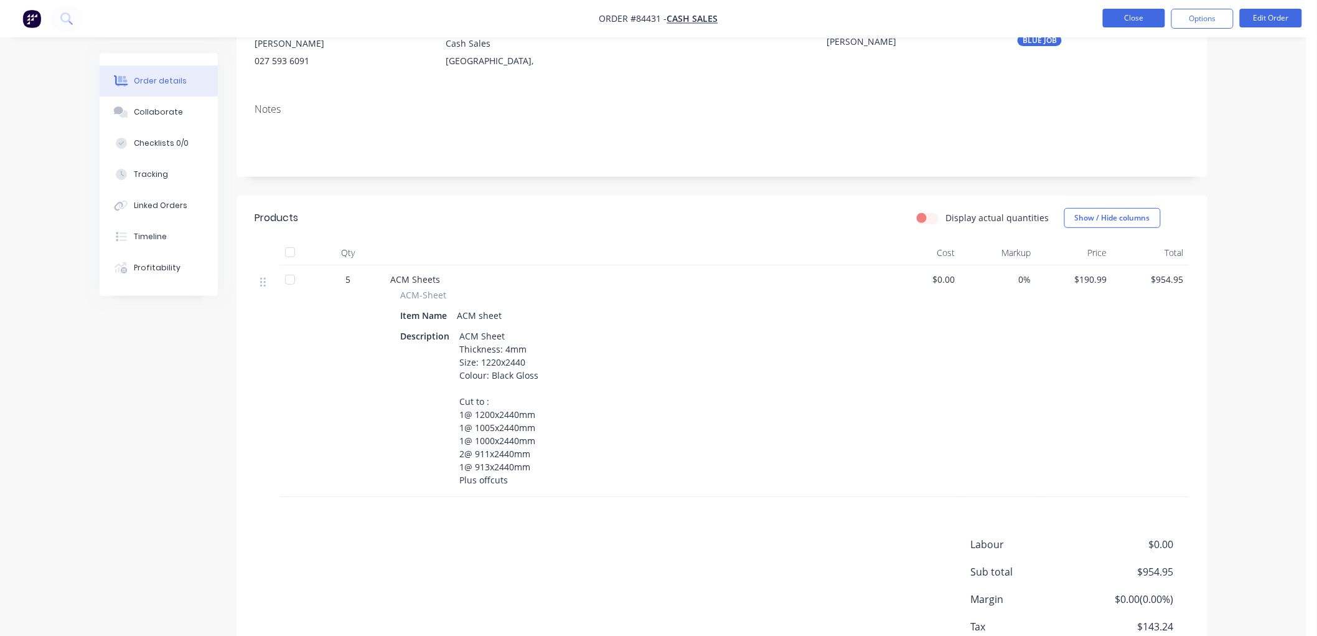
click at [1122, 17] on button "Close" at bounding box center [1134, 18] width 62 height 19
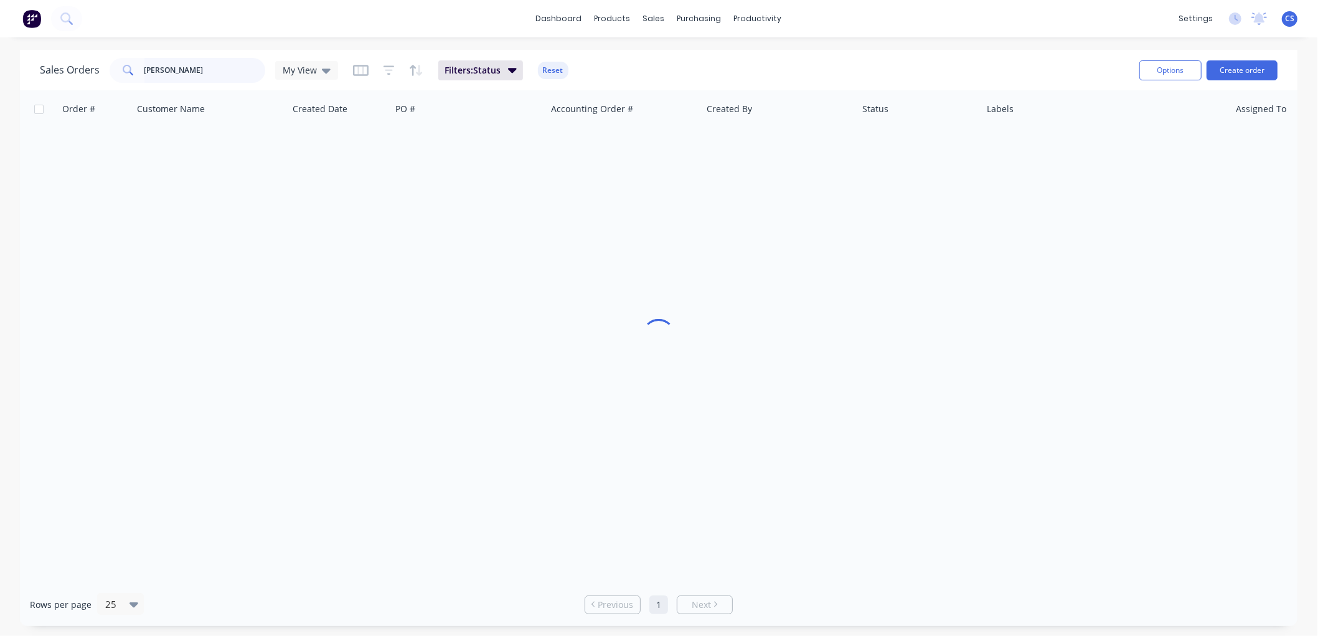
click at [199, 71] on input "[PERSON_NAME]" at bounding box center [204, 70] width 121 height 25
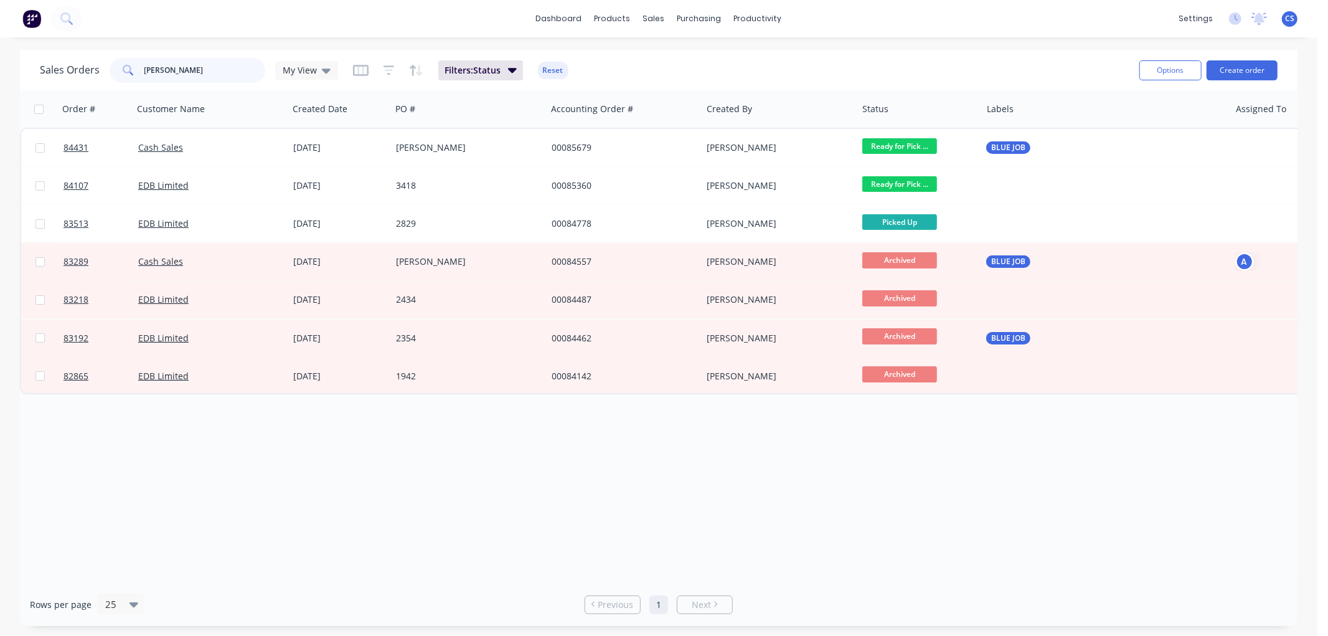
click at [199, 71] on input "[PERSON_NAME]" at bounding box center [204, 70] width 121 height 25
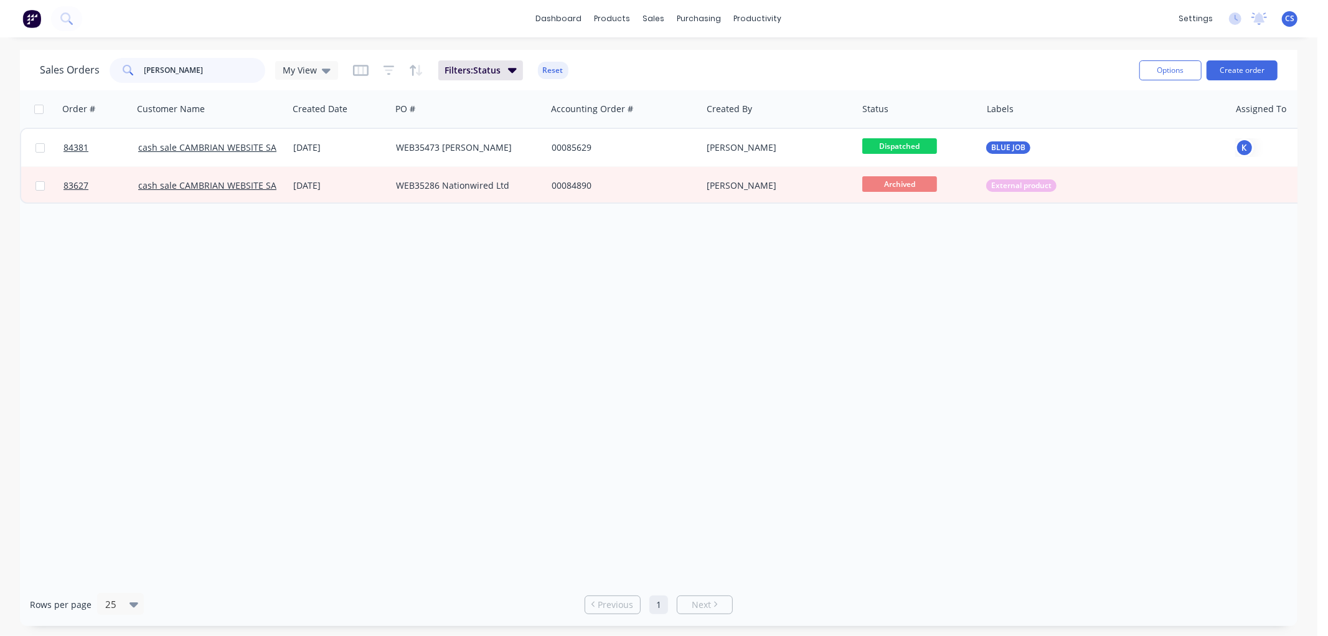
type input "[PERSON_NAME]"
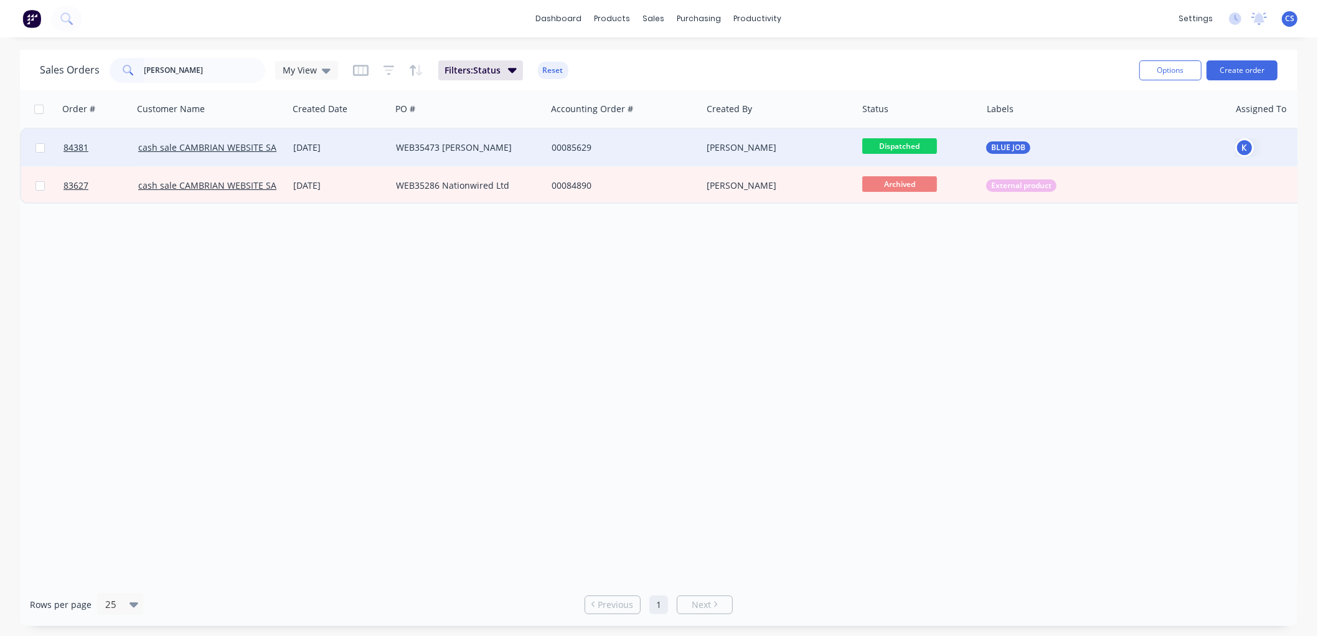
click at [464, 143] on div "WEB35473 [PERSON_NAME]" at bounding box center [465, 147] width 138 height 12
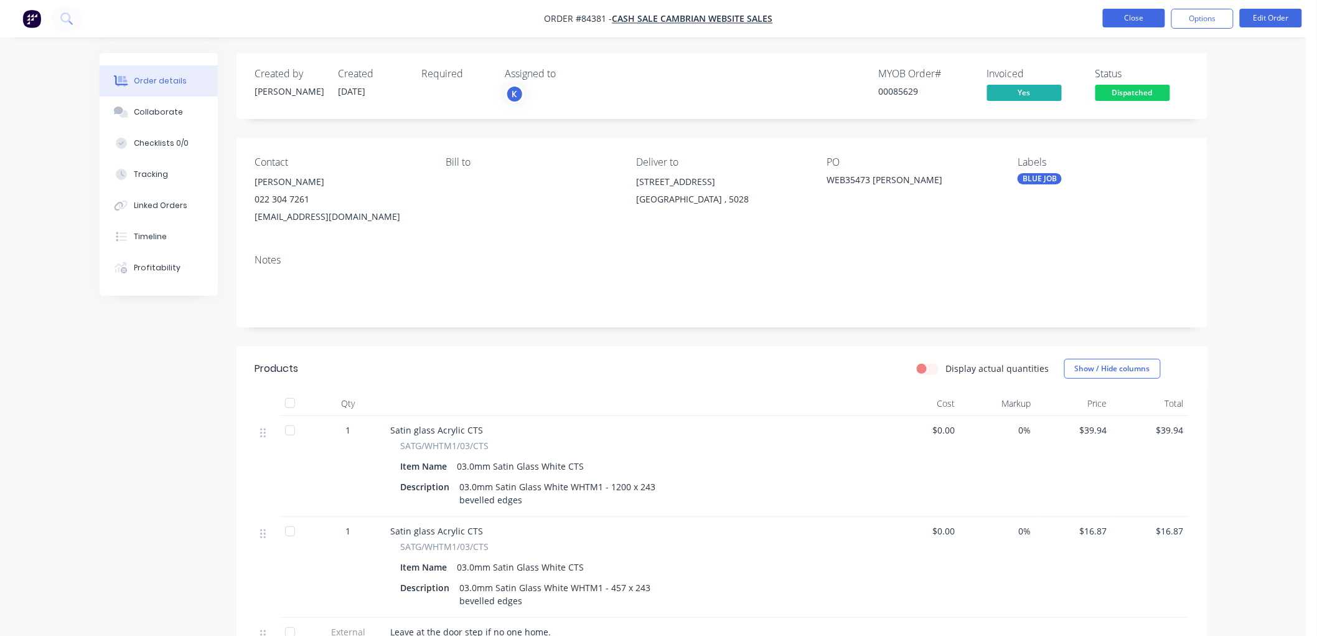
click at [1144, 23] on button "Close" at bounding box center [1134, 18] width 62 height 19
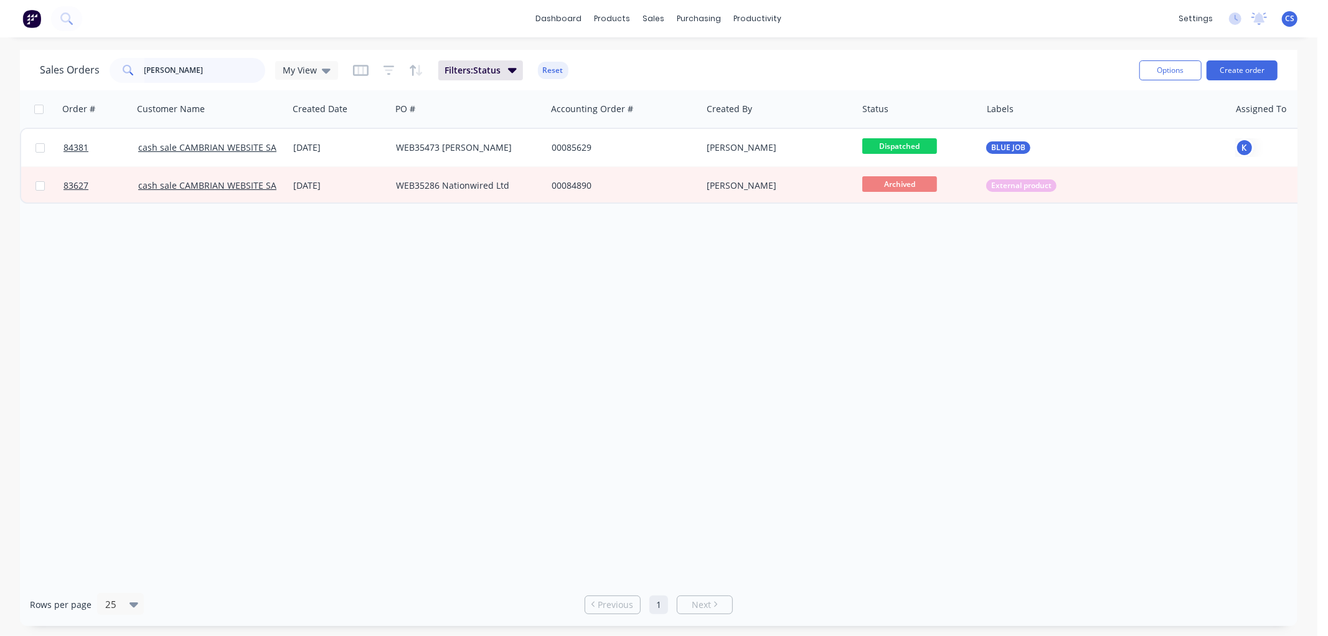
click at [204, 64] on input "[PERSON_NAME]" at bounding box center [204, 70] width 121 height 25
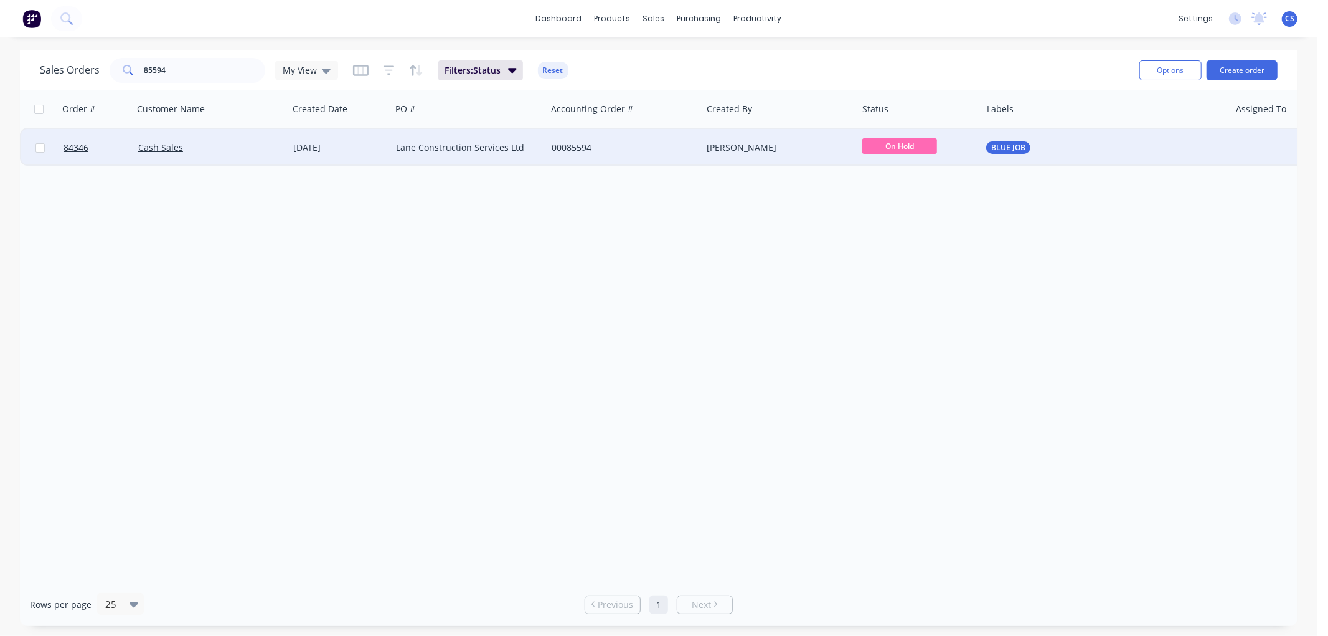
click at [906, 148] on span "On Hold" at bounding box center [899, 146] width 75 height 16
click at [918, 210] on span "Waiting on Supplier" at bounding box center [908, 208] width 83 height 12
click at [167, 75] on input "85594" at bounding box center [204, 70] width 121 height 25
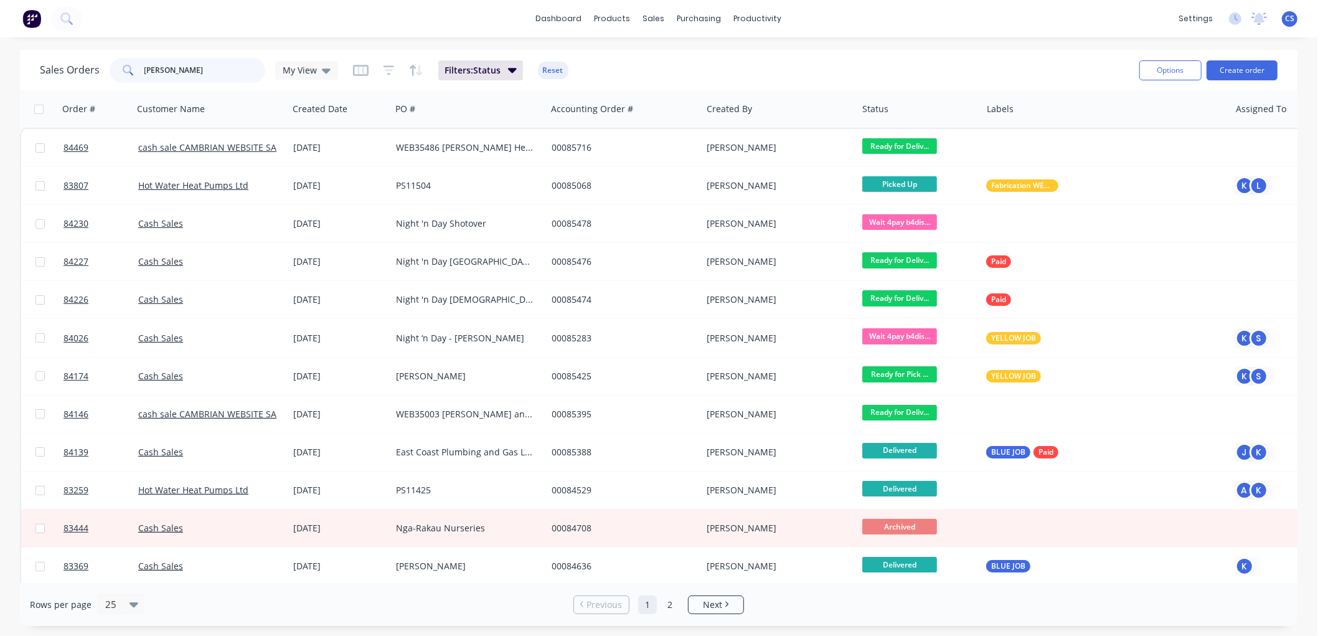
type input "[PERSON_NAME]"
